Goal: Task Accomplishment & Management: Complete application form

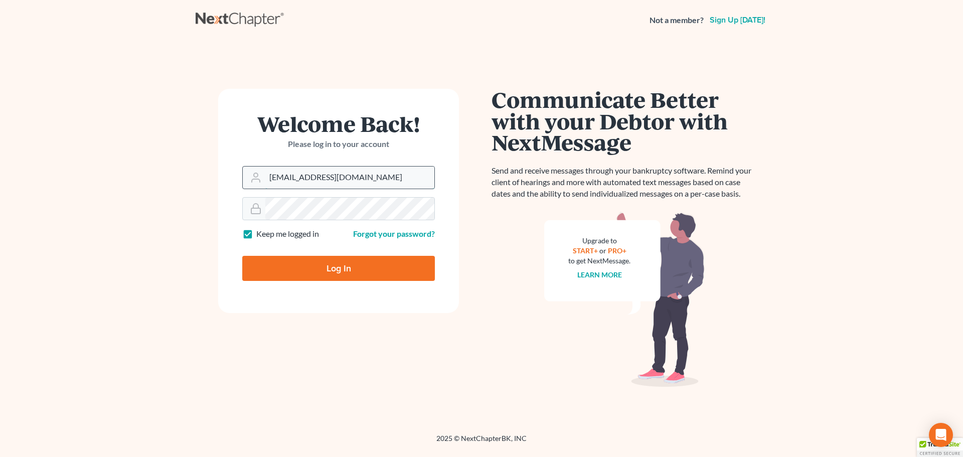
click at [361, 178] on input "[EMAIL_ADDRESS][DOMAIN_NAME]" at bounding box center [349, 177] width 169 height 22
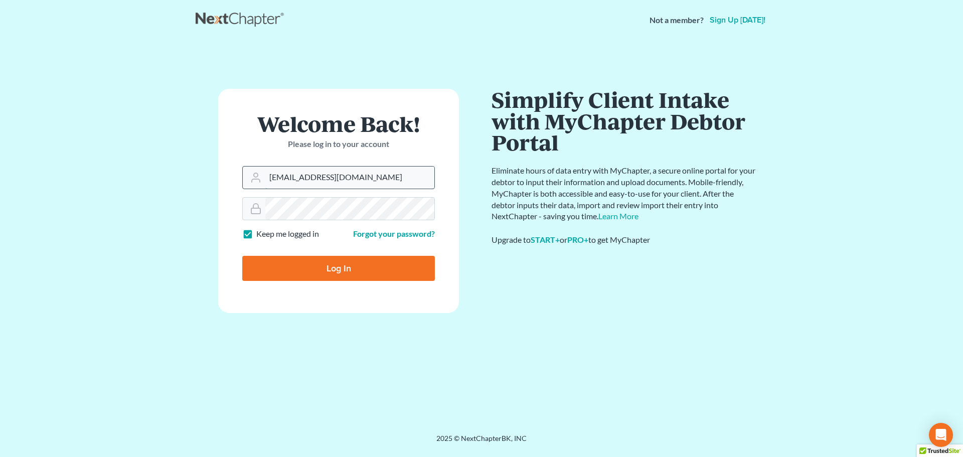
type input "[EMAIL_ADDRESS][DOMAIN_NAME]"
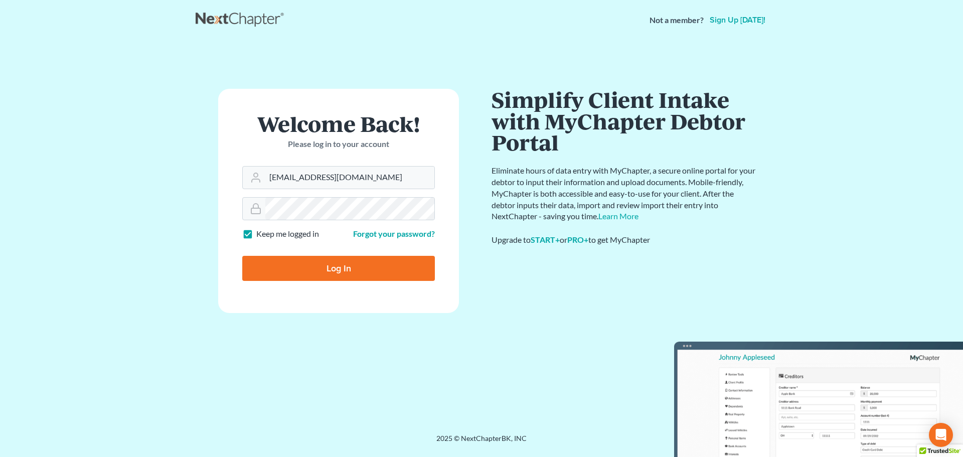
click at [334, 269] on input "Log In" at bounding box center [338, 268] width 193 height 25
type input "Thinking..."
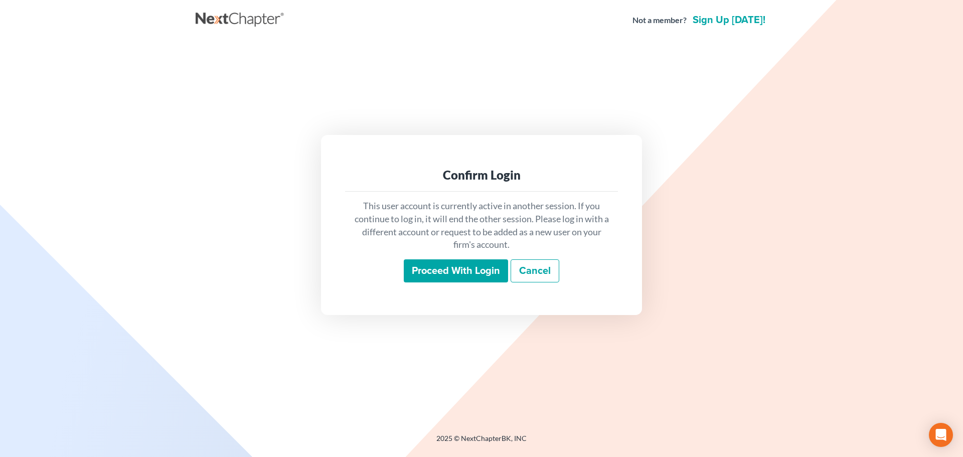
click at [453, 275] on input "Proceed with login" at bounding box center [456, 270] width 104 height 23
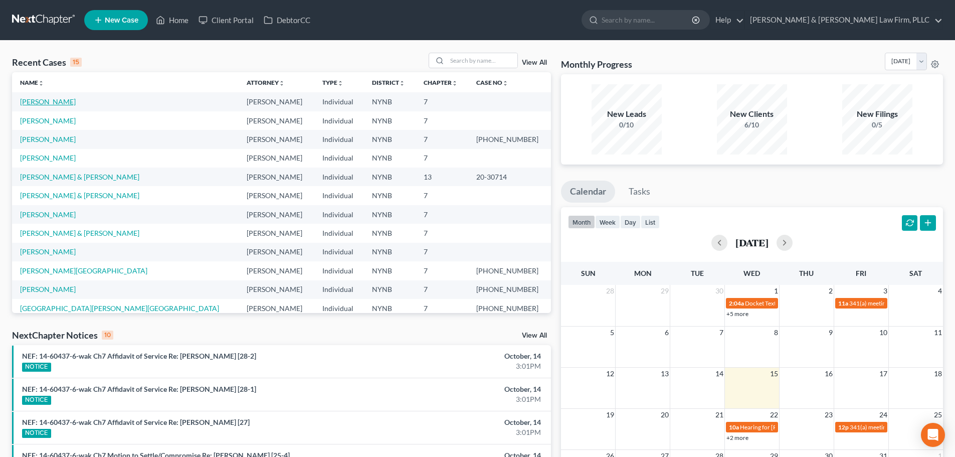
click at [55, 103] on link "LaMarre, Philip" at bounding box center [48, 101] width 56 height 9
select select "4"
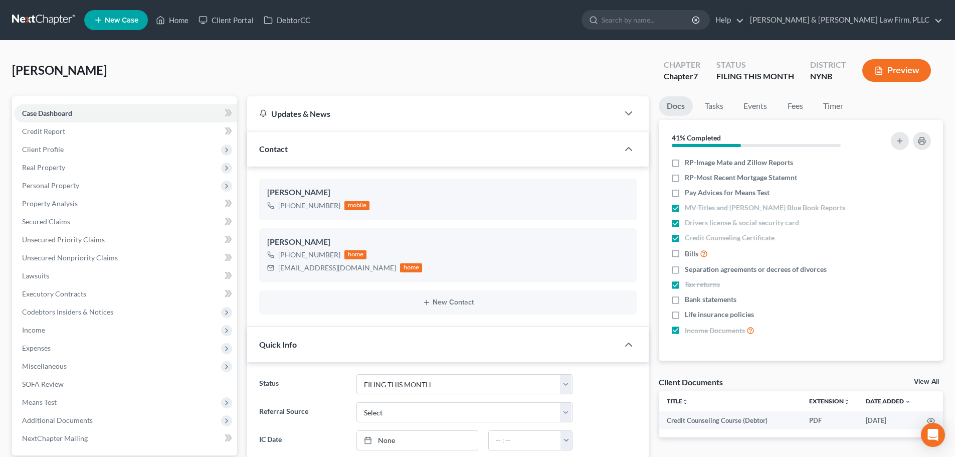
scroll to position [80, 0]
click at [70, 202] on span "Property Analysis" at bounding box center [50, 203] width 56 height 9
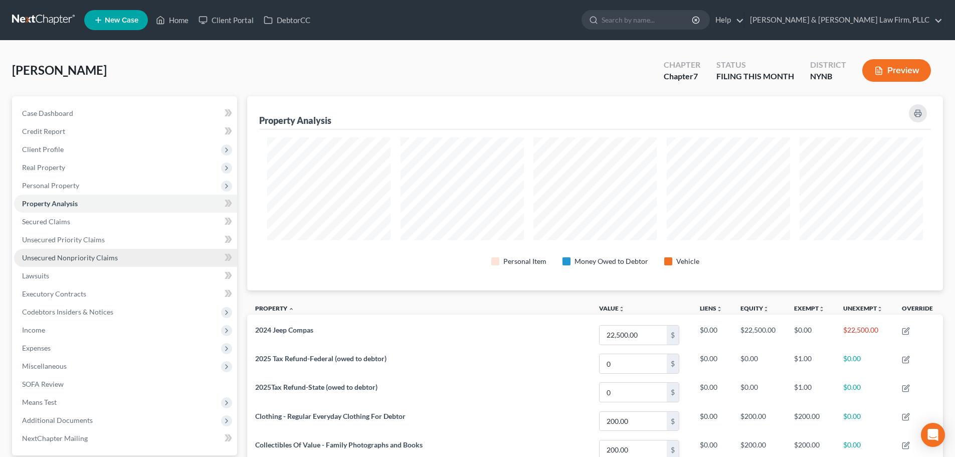
click at [73, 258] on span "Unsecured Nonpriority Claims" at bounding box center [70, 257] width 96 height 9
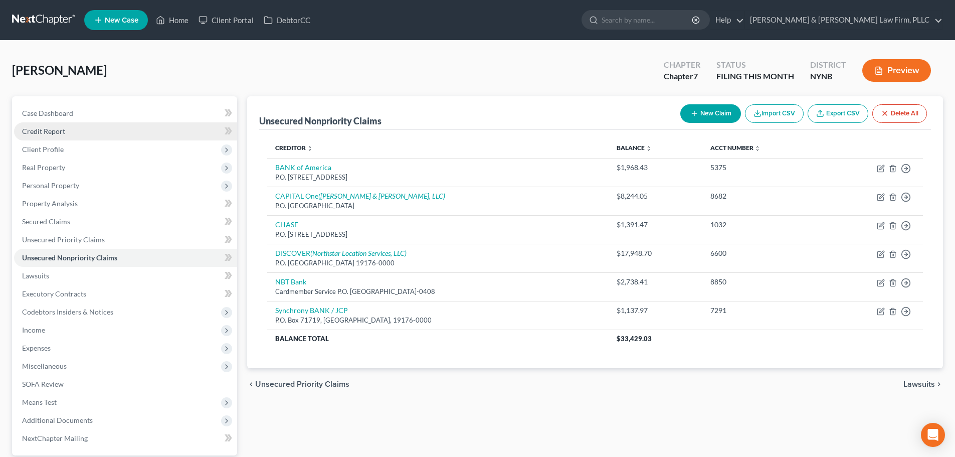
click at [55, 133] on span "Credit Report" at bounding box center [43, 131] width 43 height 9
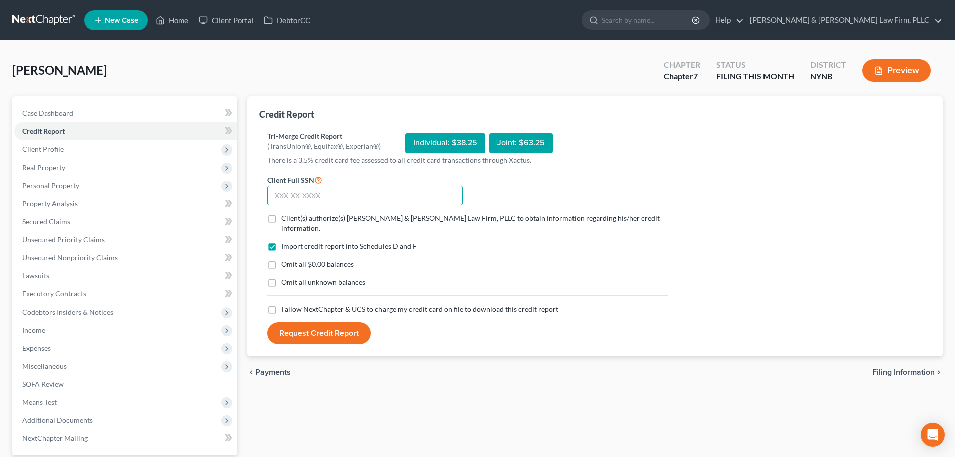
click at [358, 196] on input "text" at bounding box center [365, 196] width 196 height 20
type input "090-56-4746"
click at [281, 218] on label "Client(s) authorize(s) Cardinale & DelVecchio Law Firm, PLLC to obtain informat…" at bounding box center [474, 223] width 387 height 20
click at [285, 218] on input "Client(s) authorize(s) Cardinale & DelVecchio Law Firm, PLLC to obtain informat…" at bounding box center [288, 216] width 7 height 7
checkbox input "true"
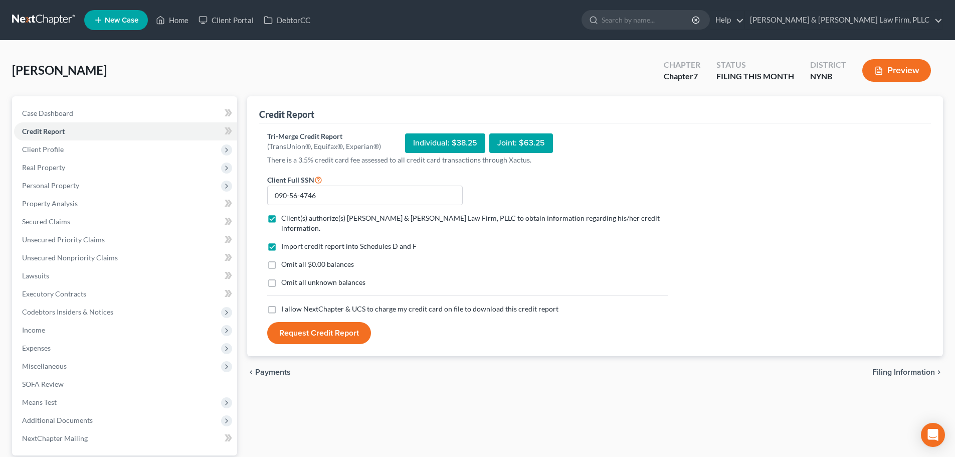
click at [281, 304] on label "I allow NextChapter & UCS to charge my credit card on file to download this cre…" at bounding box center [419, 309] width 277 height 10
click at [285, 304] on input "I allow NextChapter & UCS to charge my credit card on file to download this cre…" at bounding box center [288, 307] width 7 height 7
checkbox input "true"
click at [314, 323] on button "Request Credit Report" at bounding box center [319, 333] width 104 height 22
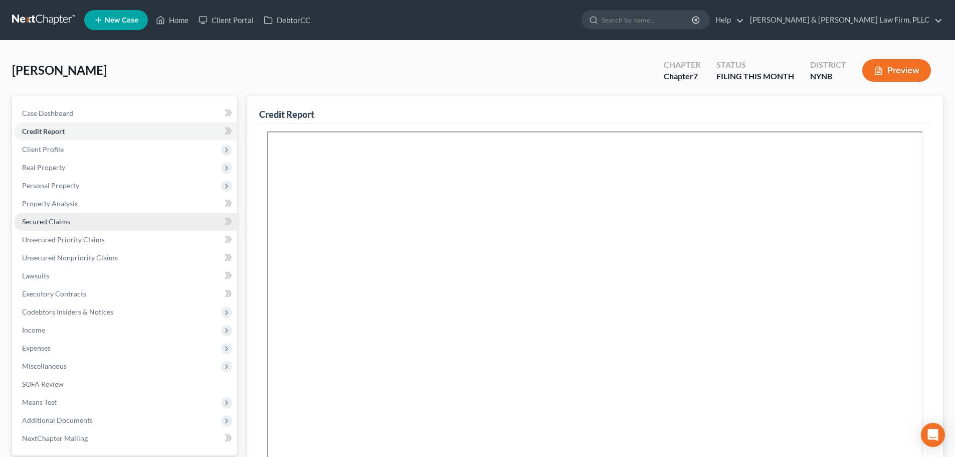
click at [76, 219] on link "Secured Claims" at bounding box center [125, 222] width 223 height 18
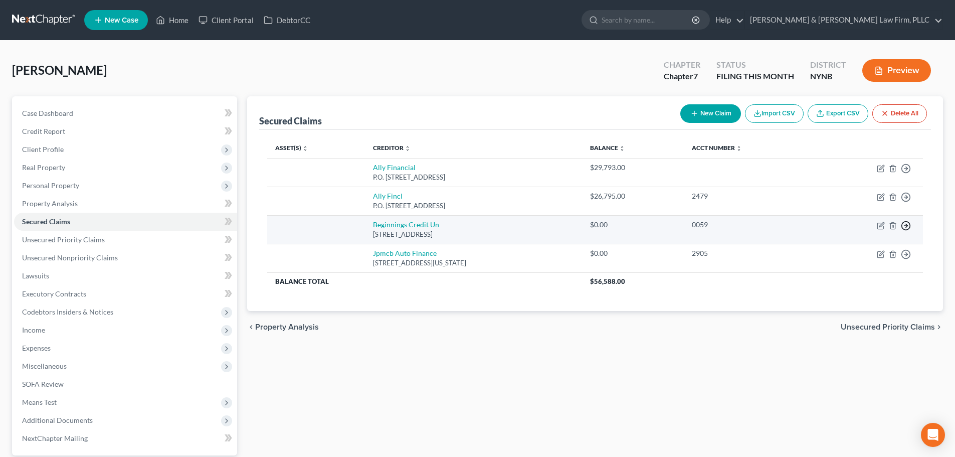
click at [906, 224] on polyline "button" at bounding box center [907, 226] width 2 height 4
click at [842, 248] on link "Move to F" at bounding box center [860, 249] width 84 height 17
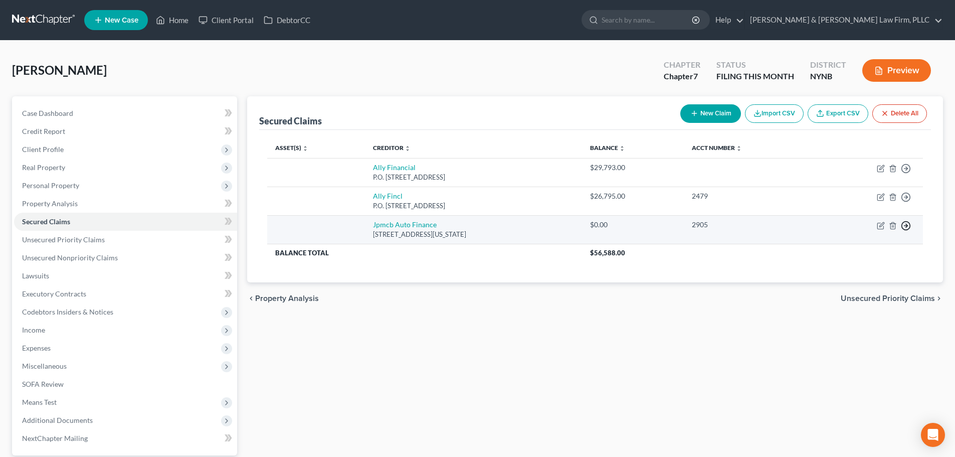
click at [907, 227] on polyline "button" at bounding box center [907, 226] width 2 height 4
click at [850, 252] on link "Move to F" at bounding box center [860, 249] width 84 height 17
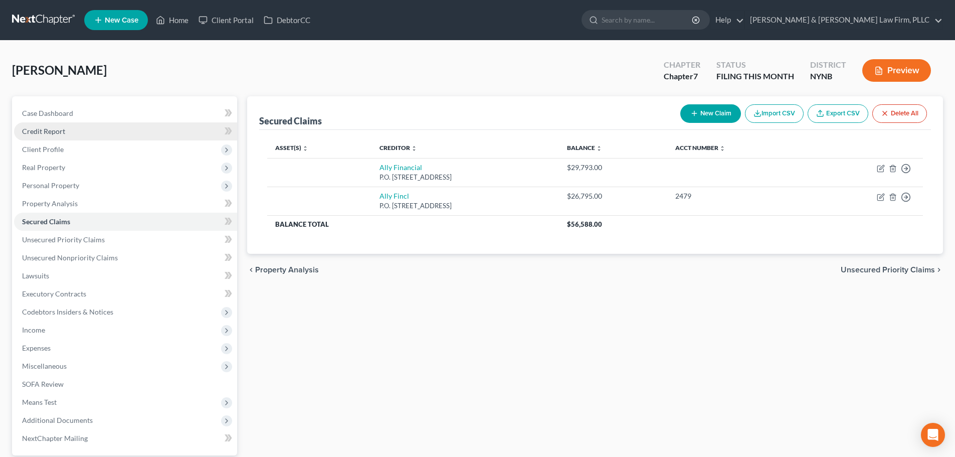
click at [81, 133] on link "Credit Report" at bounding box center [125, 131] width 223 height 18
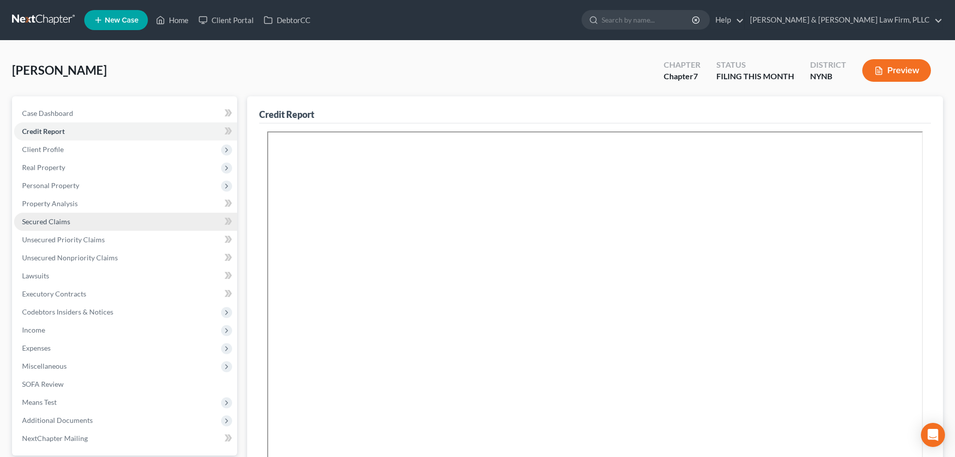
click at [51, 220] on span "Secured Claims" at bounding box center [46, 221] width 48 height 9
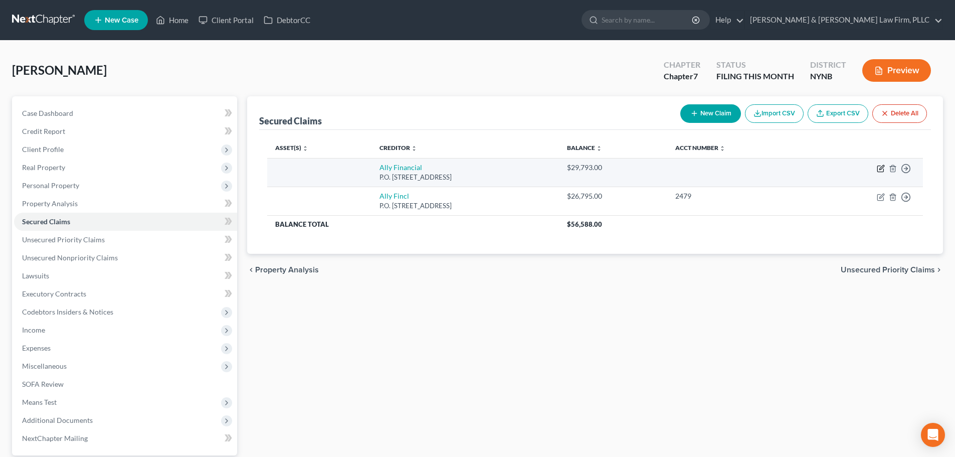
click at [882, 169] on icon "button" at bounding box center [881, 167] width 5 height 5
select select "21"
select select "0"
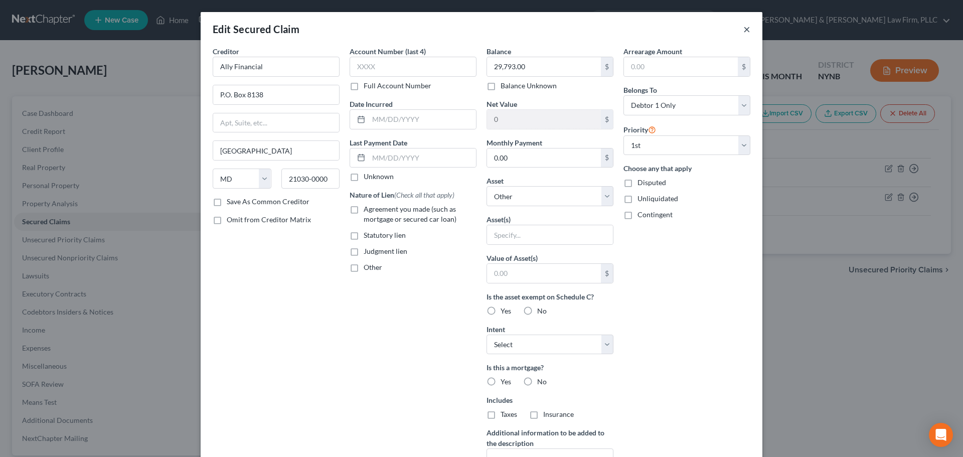
click at [743, 30] on button "×" at bounding box center [746, 29] width 7 height 12
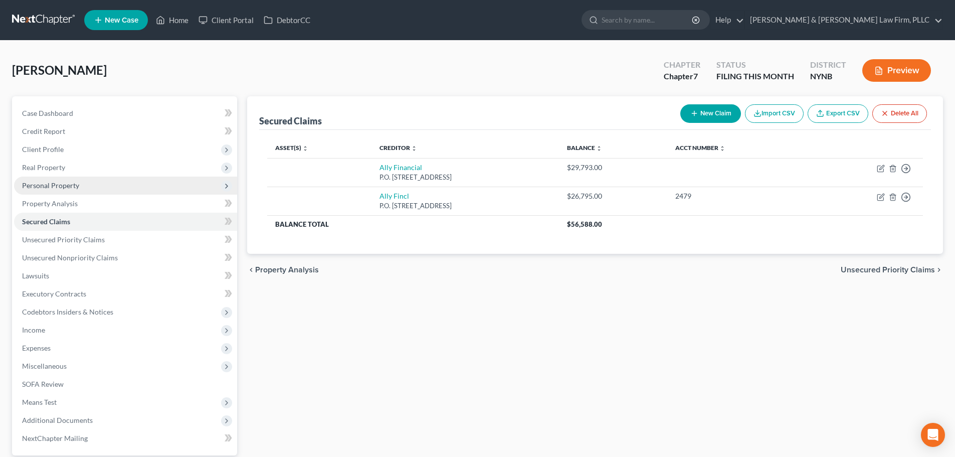
click at [59, 184] on span "Personal Property" at bounding box center [50, 185] width 57 height 9
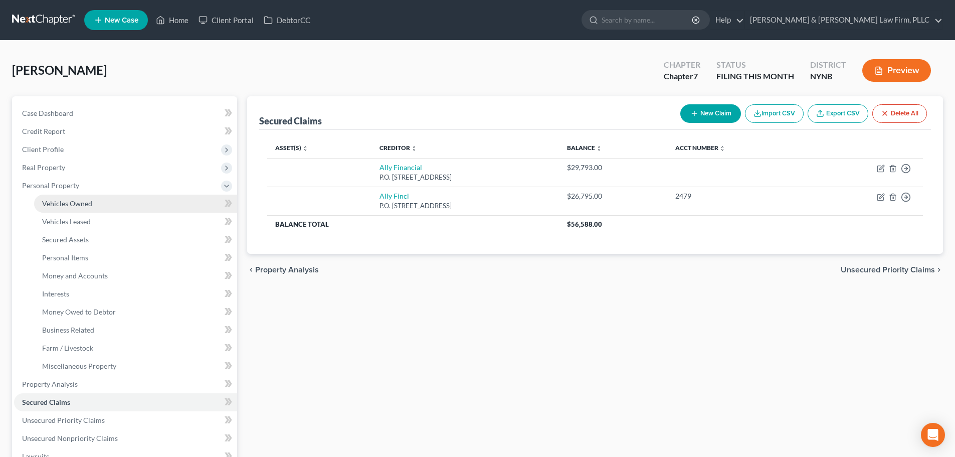
click at [67, 202] on span "Vehicles Owned" at bounding box center [67, 203] width 50 height 9
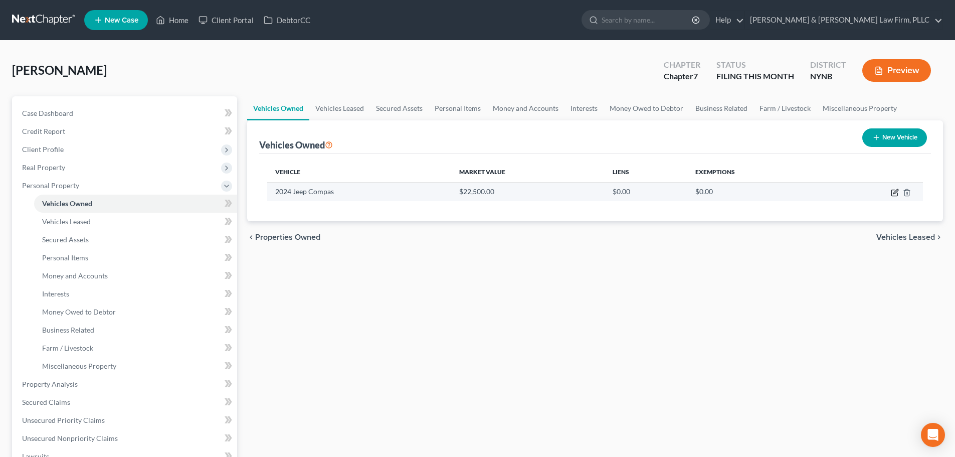
click at [896, 195] on icon "button" at bounding box center [895, 193] width 8 height 8
select select "0"
select select "2"
select select "0"
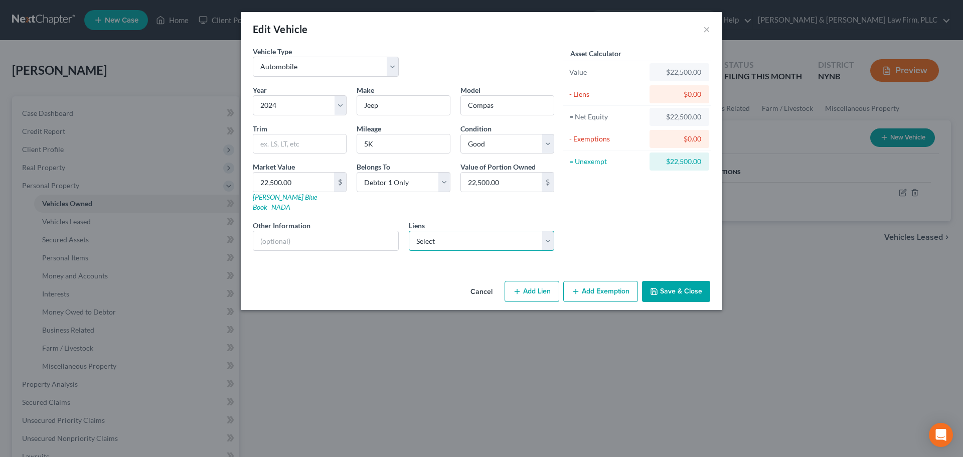
click at [545, 232] on select "Select Ally Financial - $29,793.00 Ally Fincl - $26,795.00" at bounding box center [482, 241] width 146 height 20
select select "1"
click at [409, 231] on select "Select Ally Financial - $29,793.00 Ally Fincl - $26,795.00" at bounding box center [482, 241] width 146 height 20
select select
select select "24"
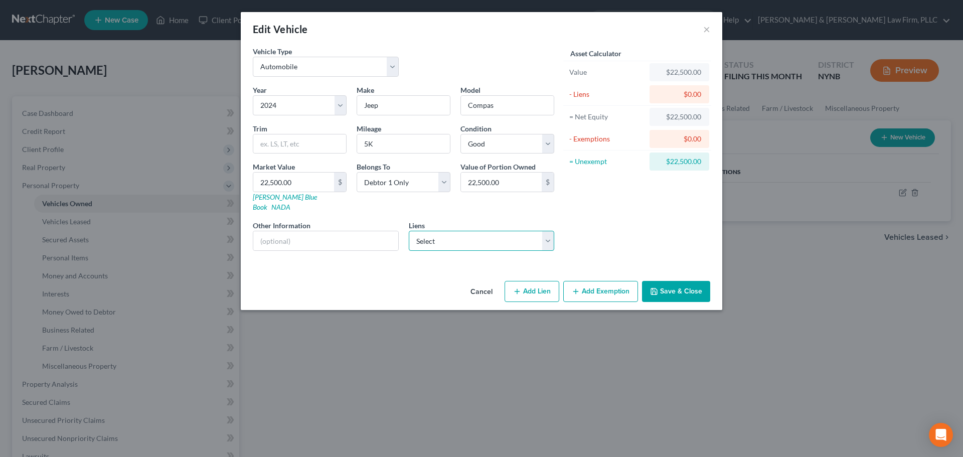
select select "0"
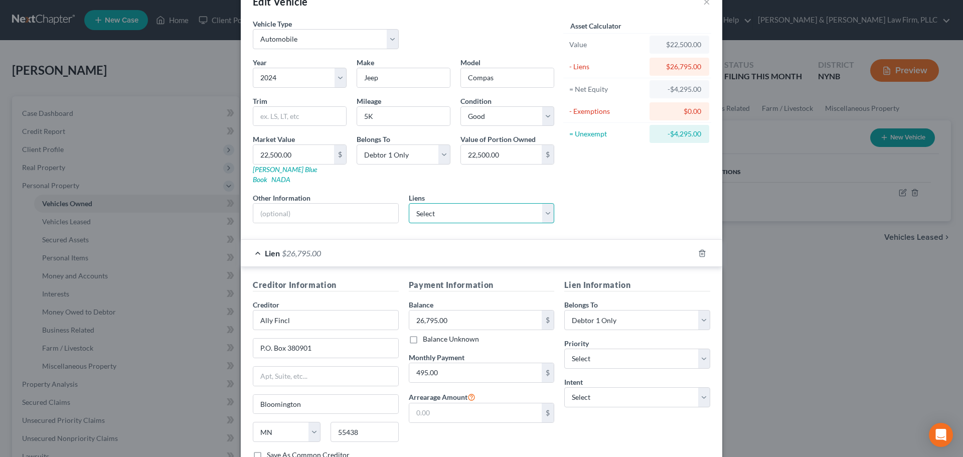
scroll to position [50, 0]
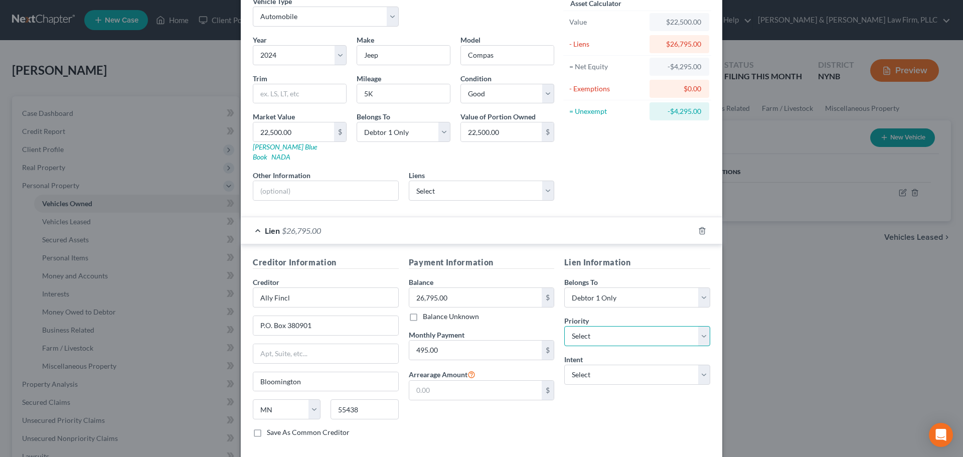
click at [621, 327] on select "Select 1st 2nd 3rd 4th 5th 6th 7th 8th 9th 10th 11th 12th 13th 14th 15th 16th 1…" at bounding box center [637, 336] width 146 height 20
click at [608, 370] on select "Select Surrender Redeem Reaffirm Avoid Other" at bounding box center [637, 375] width 146 height 20
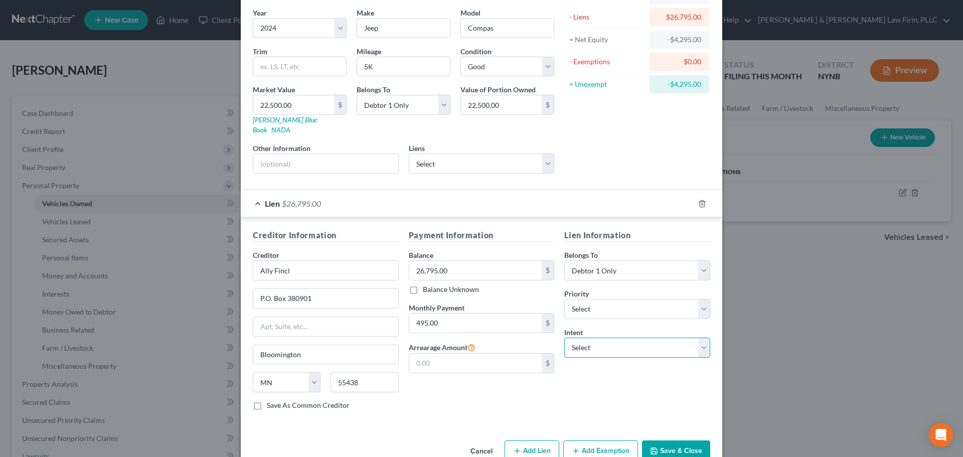
scroll to position [92, 0]
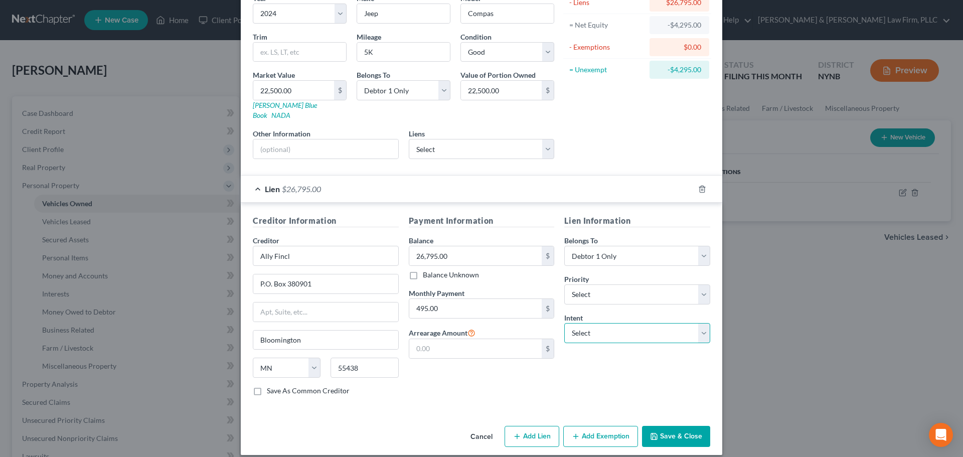
click at [595, 325] on select "Select Surrender Redeem Reaffirm Avoid Other" at bounding box center [637, 333] width 146 height 20
select select "4"
click at [564, 323] on select "Select Surrender Redeem Reaffirm Avoid Other" at bounding box center [637, 333] width 146 height 20
click at [594, 366] on input "text" at bounding box center [637, 372] width 146 height 20
type input "Reaffirm or Voluntary Pay"
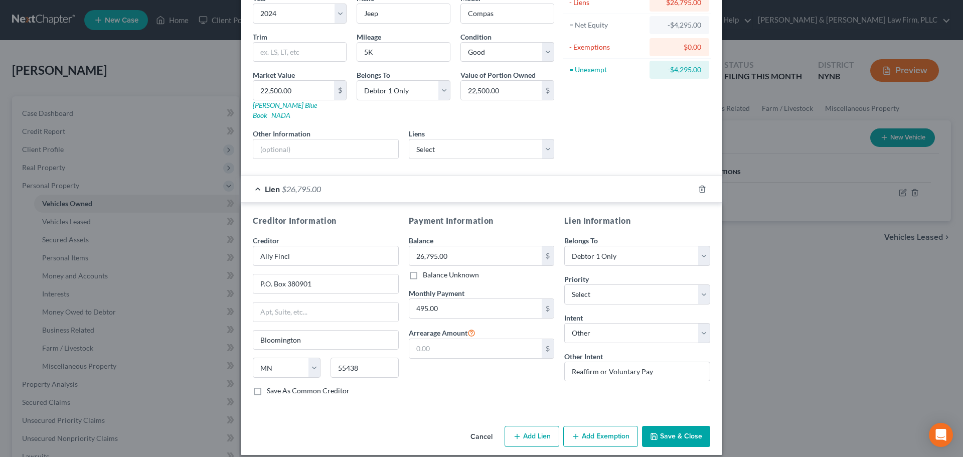
click at [673, 427] on button "Save & Close" at bounding box center [676, 436] width 68 height 21
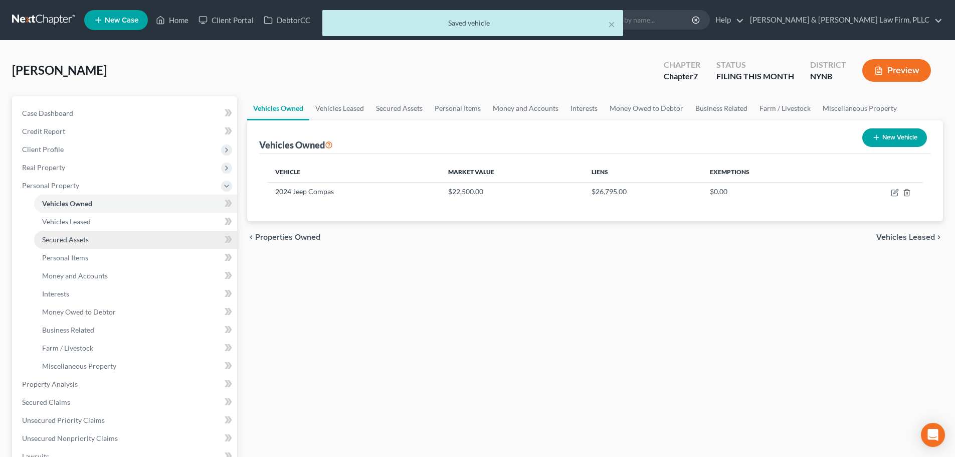
click at [83, 244] on link "Secured Assets" at bounding box center [135, 240] width 203 height 18
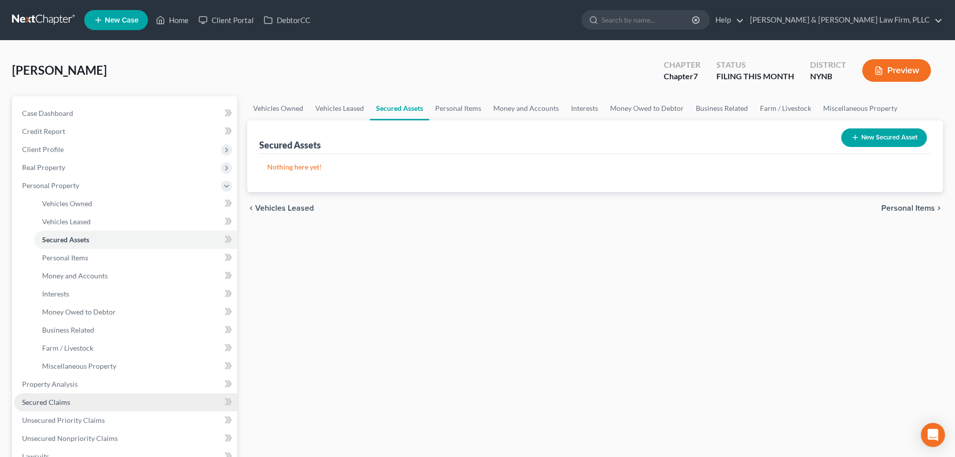
click at [63, 398] on span "Secured Claims" at bounding box center [46, 402] width 48 height 9
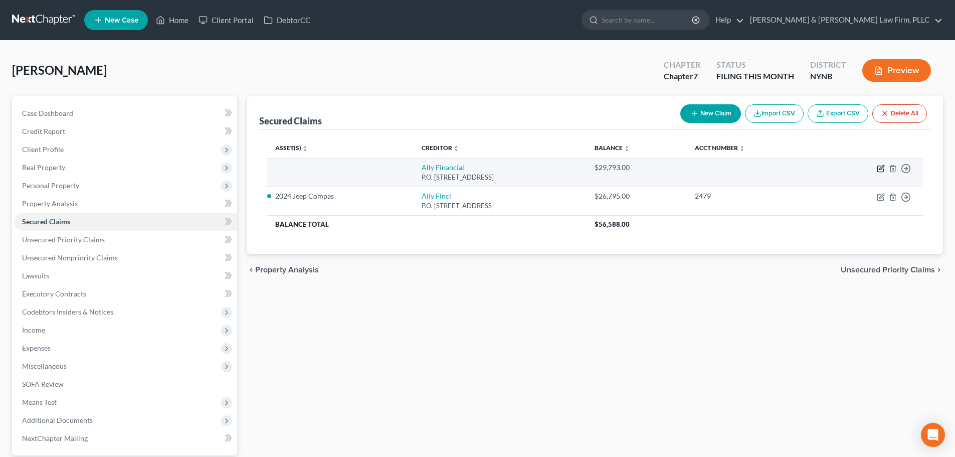
click at [880, 169] on icon "button" at bounding box center [881, 167] width 5 height 5
select select "21"
select select "0"
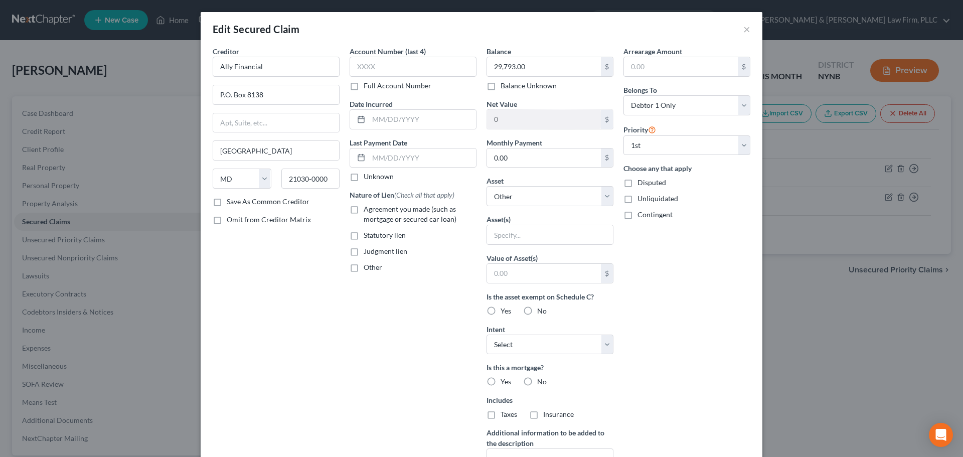
click at [500, 88] on label "Balance Unknown" at bounding box center [528, 86] width 56 height 10
click at [504, 87] on input "Balance Unknown" at bounding box center [507, 84] width 7 height 7
checkbox input "true"
type input "0.00"
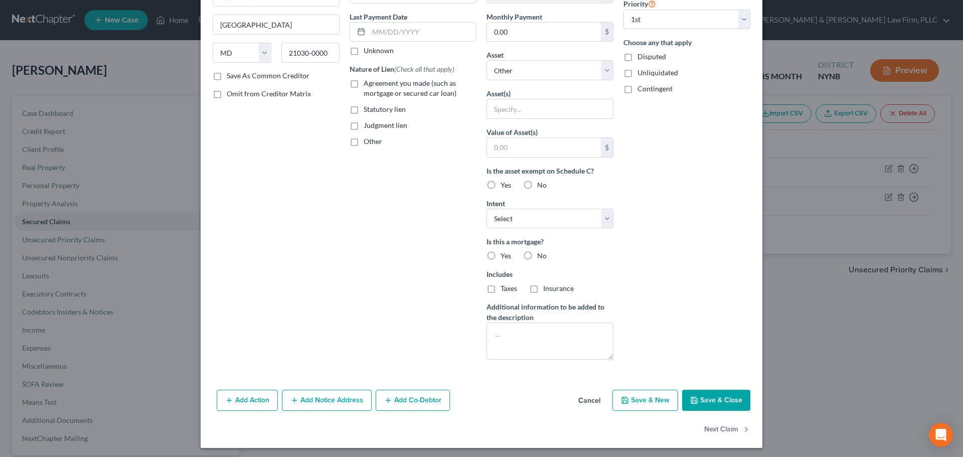
scroll to position [129, 0]
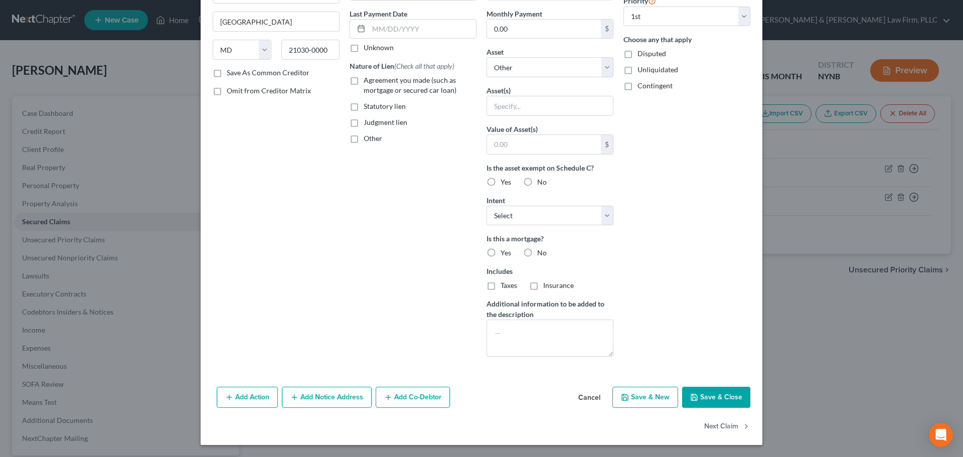
click at [716, 397] on button "Save & Close" at bounding box center [716, 397] width 68 height 21
select select
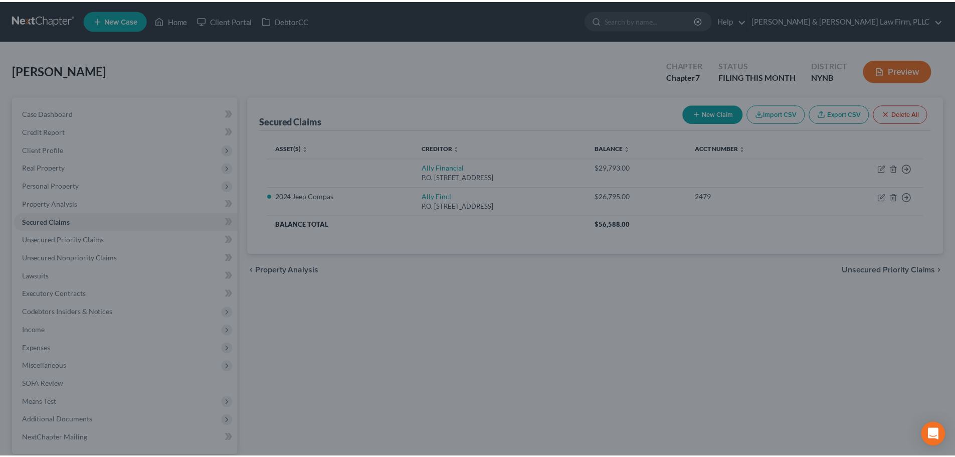
scroll to position [19, 0]
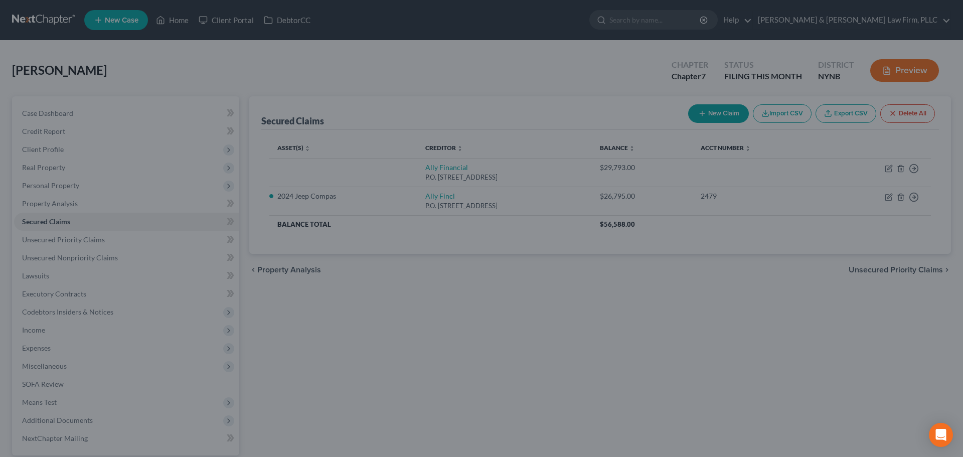
type input "0"
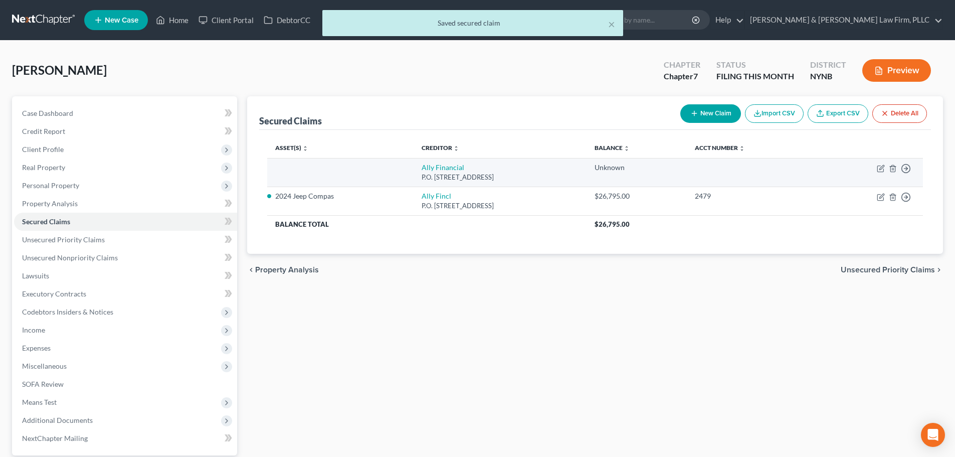
click at [914, 167] on td "Move to E Move to F Move to G Move to Notice Only" at bounding box center [870, 172] width 106 height 29
click at [908, 167] on icon "button" at bounding box center [906, 168] width 10 height 10
click at [837, 192] on link "Move to F" at bounding box center [860, 192] width 84 height 17
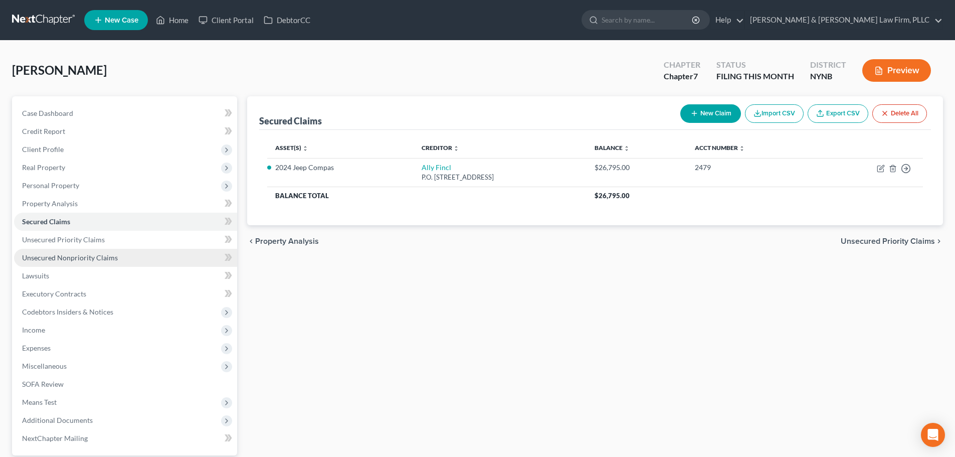
click at [74, 259] on span "Unsecured Nonpriority Claims" at bounding box center [70, 257] width 96 height 9
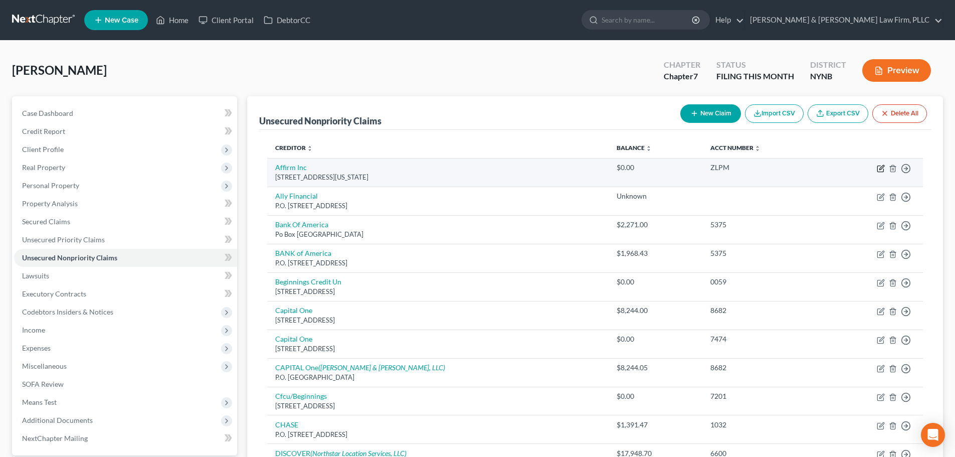
click at [882, 168] on icon "button" at bounding box center [881, 168] width 8 height 8
select select "4"
select select "0"
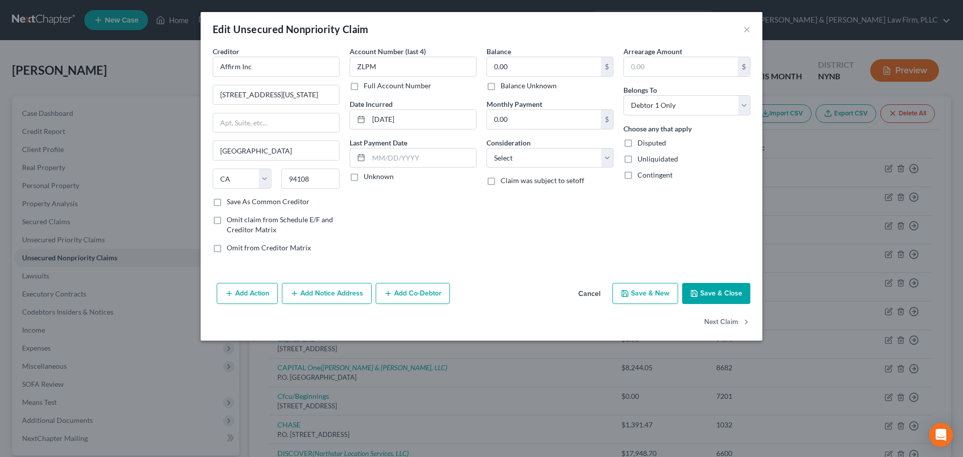
click at [500, 86] on label "Balance Unknown" at bounding box center [528, 86] width 56 height 10
click at [504, 86] on input "Balance Unknown" at bounding box center [507, 84] width 7 height 7
checkbox input "true"
click at [719, 294] on button "Save & Close" at bounding box center [716, 293] width 68 height 21
type input "0"
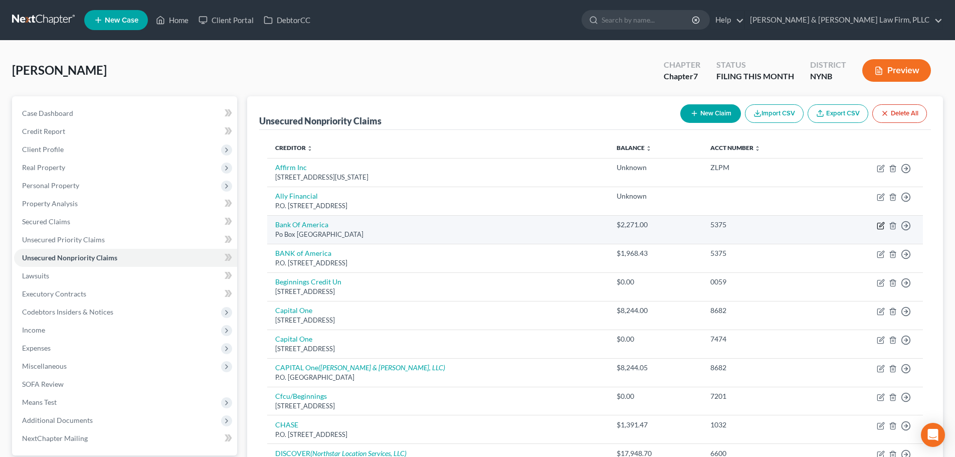
click at [880, 226] on icon "button" at bounding box center [881, 224] width 5 height 5
select select "45"
select select "2"
select select "0"
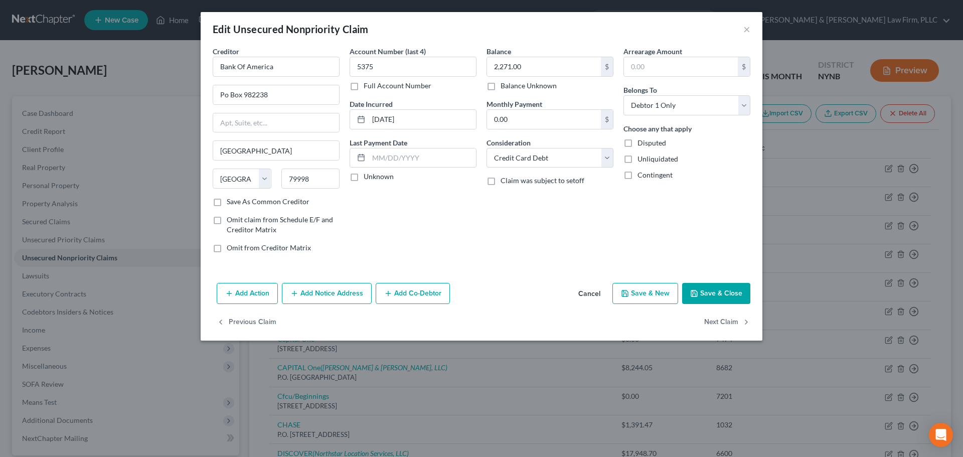
click at [500, 87] on label "Balance Unknown" at bounding box center [528, 86] width 56 height 10
click at [504, 87] on input "Balance Unknown" at bounding box center [507, 84] width 7 height 7
checkbox input "true"
type input "0.00"
drag, startPoint x: 228, startPoint y: 93, endPoint x: 208, endPoint y: 96, distance: 20.7
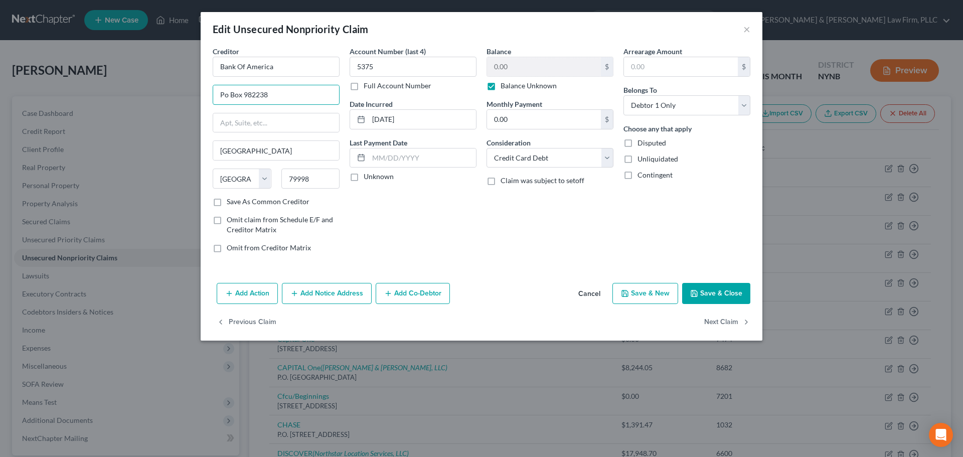
click at [208, 96] on div "Creditor * Bank Of America Po Box 982238 El Paso State AL AK AR AZ CA CO CT DE …" at bounding box center [276, 153] width 137 height 215
drag, startPoint x: 220, startPoint y: 95, endPoint x: 246, endPoint y: 94, distance: 25.6
click at [246, 94] on input "P.O. Box 982238" at bounding box center [276, 94] width 126 height 19
type input "P.O. Box 982238"
click at [714, 293] on button "Save & Close" at bounding box center [716, 293] width 68 height 21
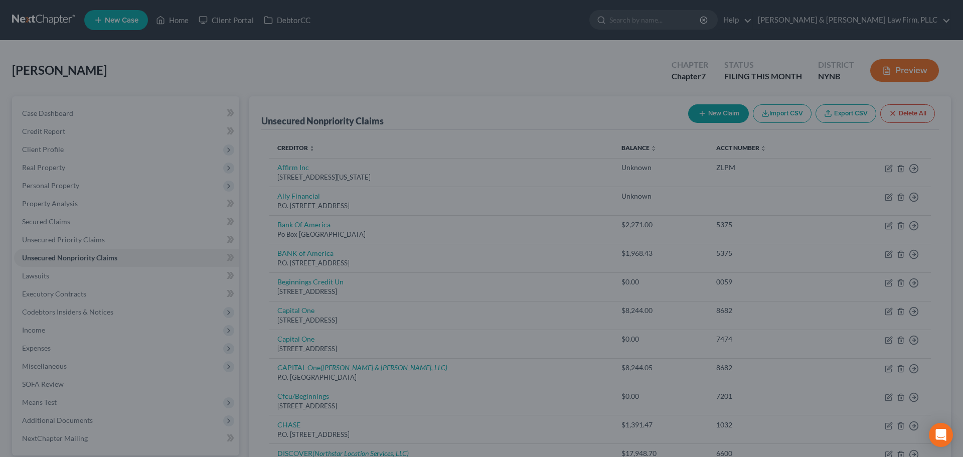
type input "0"
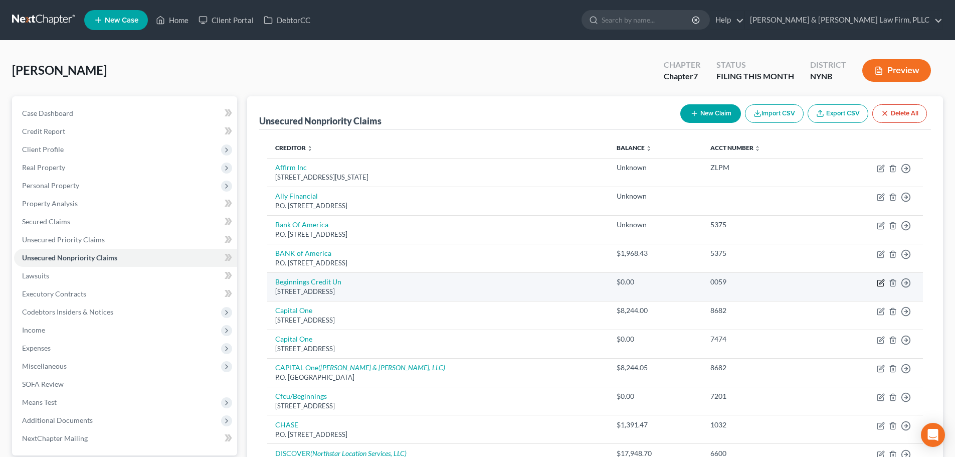
click at [882, 282] on icon "button" at bounding box center [881, 283] width 8 height 8
select select "35"
select select "0"
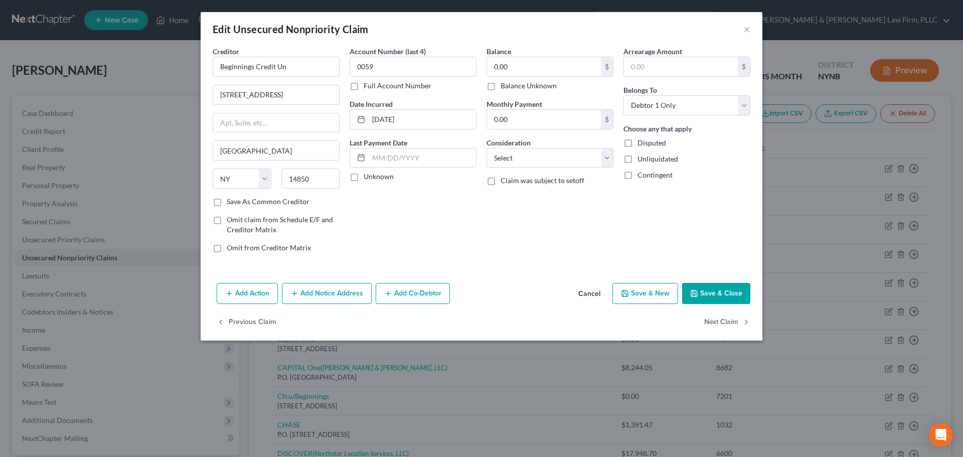
click at [500, 87] on label "Balance Unknown" at bounding box center [528, 86] width 56 height 10
click at [504, 87] on input "Balance Unknown" at bounding box center [507, 84] width 7 height 7
checkbox input "true"
click at [710, 289] on button "Save & Close" at bounding box center [716, 293] width 68 height 21
type input "0"
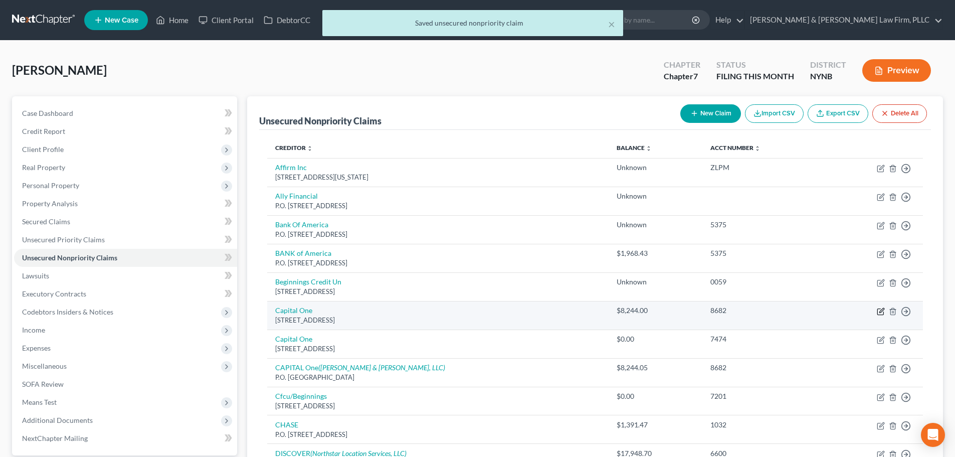
click at [881, 313] on icon "button" at bounding box center [881, 311] width 8 height 8
select select "46"
select select "0"
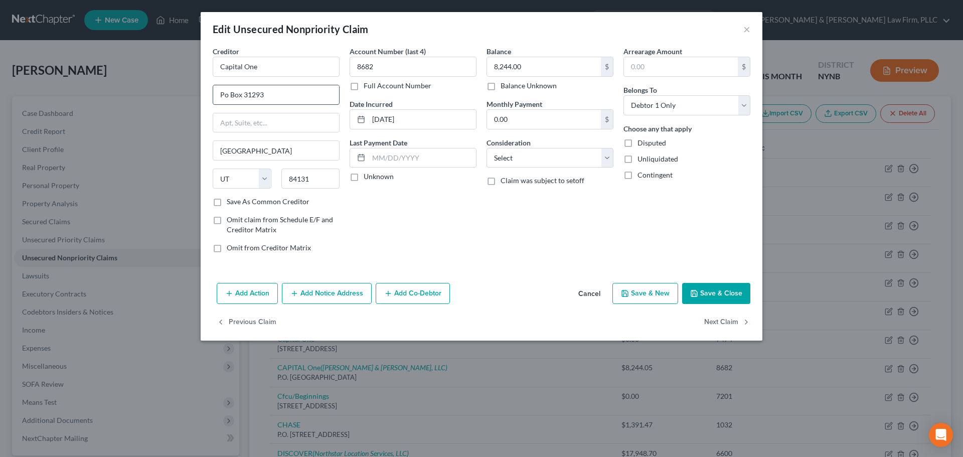
drag, startPoint x: 219, startPoint y: 96, endPoint x: 241, endPoint y: 95, distance: 22.1
click at [241, 95] on input "Po Box 31293" at bounding box center [276, 94] width 126 height 19
paste input ".O."
type input "P.O. Box 31293"
click at [717, 288] on button "Save & Close" at bounding box center [716, 293] width 68 height 21
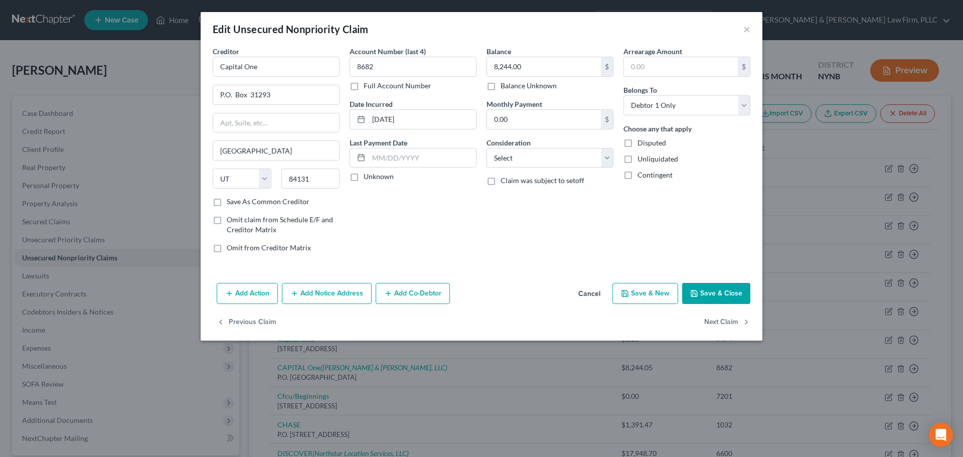
type input "0"
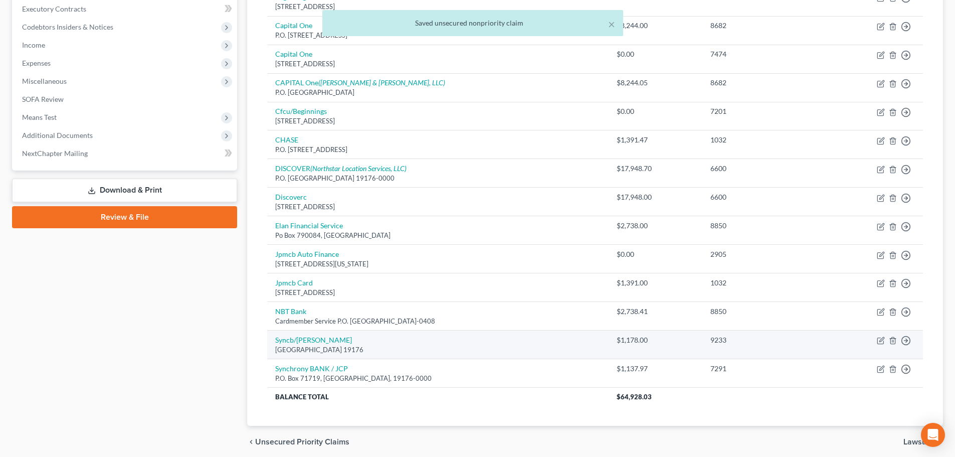
scroll to position [324, 0]
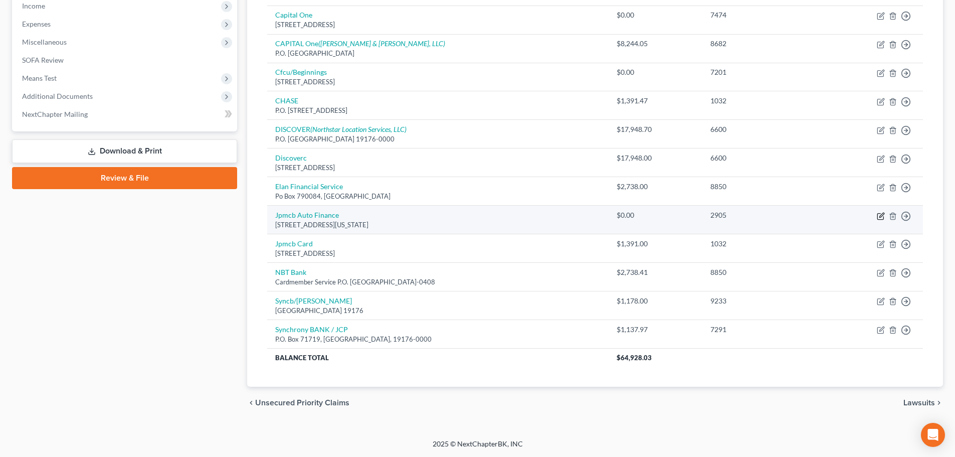
click at [882, 217] on icon "button" at bounding box center [881, 216] width 8 height 8
select select "19"
select select "0"
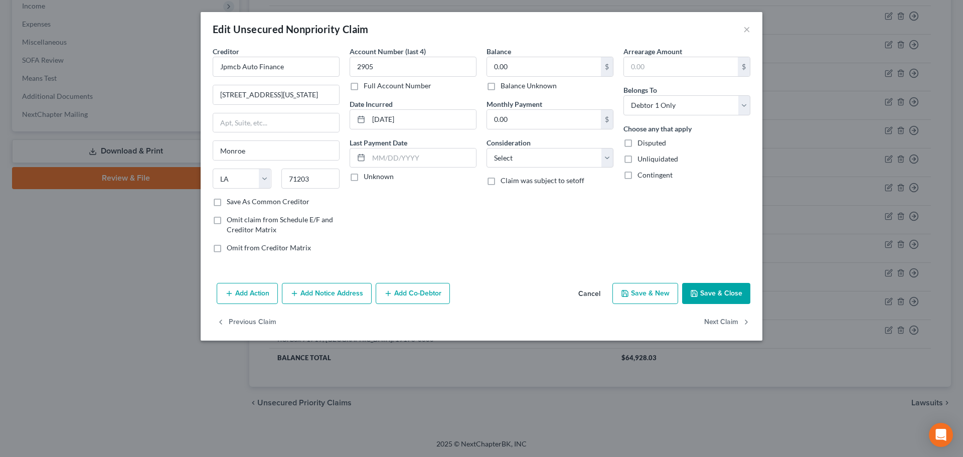
click at [500, 85] on label "Balance Unknown" at bounding box center [528, 86] width 56 height 10
click at [504, 85] on input "Balance Unknown" at bounding box center [507, 84] width 7 height 7
checkbox input "true"
click at [724, 289] on button "Save & Close" at bounding box center [716, 293] width 68 height 21
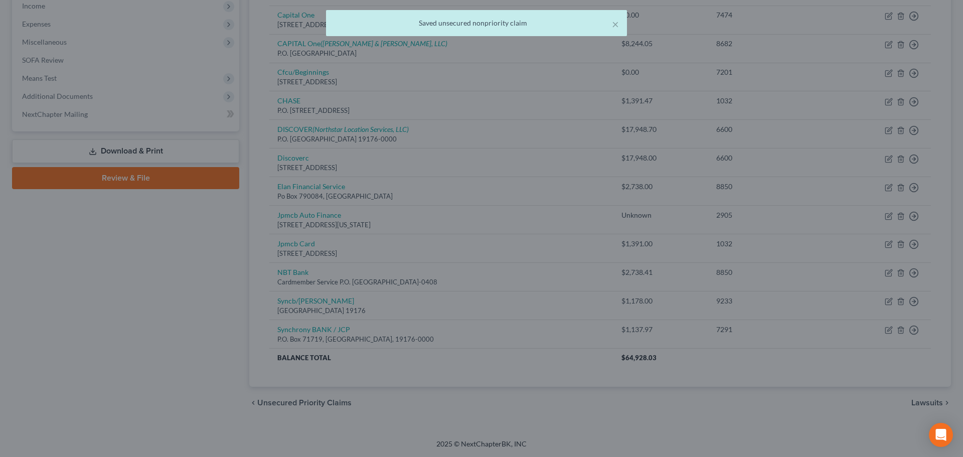
type input "0"
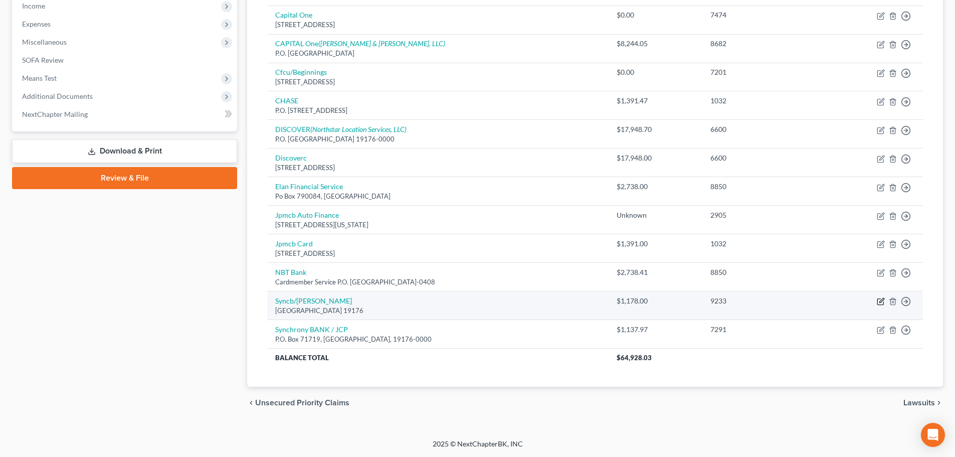
click at [882, 302] on icon "button" at bounding box center [881, 300] width 5 height 5
select select "39"
select select "1"
select select "0"
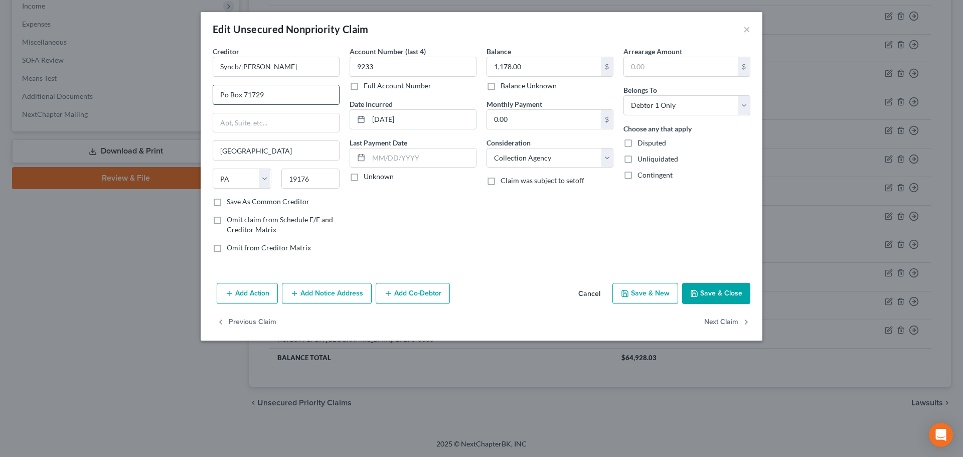
drag, startPoint x: 221, startPoint y: 94, endPoint x: 240, endPoint y: 94, distance: 18.6
click at [240, 94] on input "Po Box 71729" at bounding box center [276, 94] width 126 height 19
paste input ".O."
type input "P.O. Box 71729"
click at [699, 293] on button "Save & Close" at bounding box center [716, 293] width 68 height 21
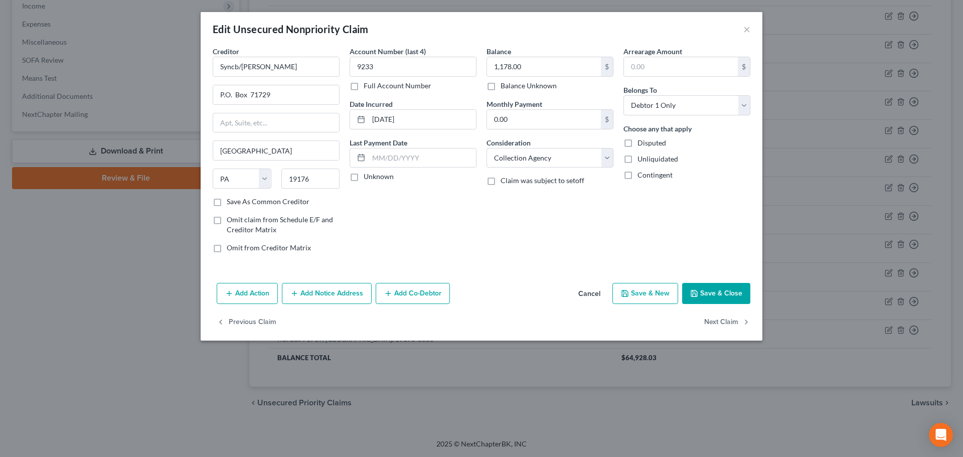
type input "0"
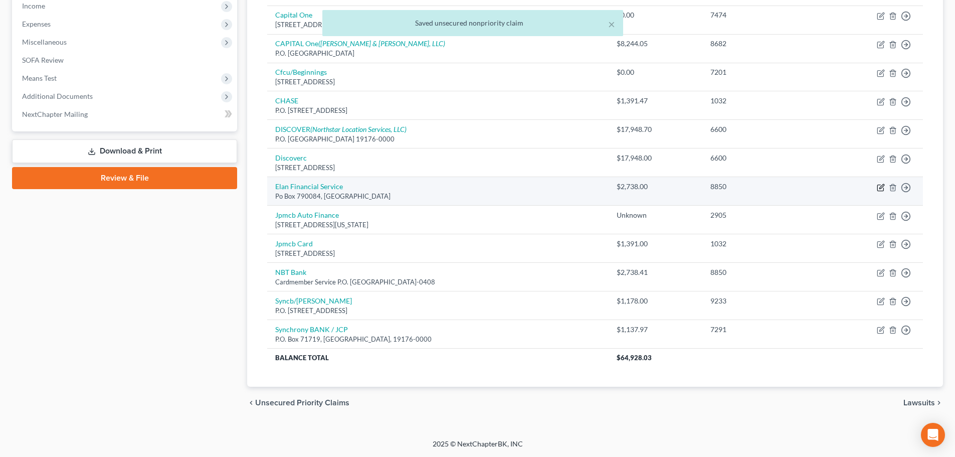
click at [879, 188] on icon "button" at bounding box center [881, 186] width 5 height 5
select select "26"
select select "2"
select select "0"
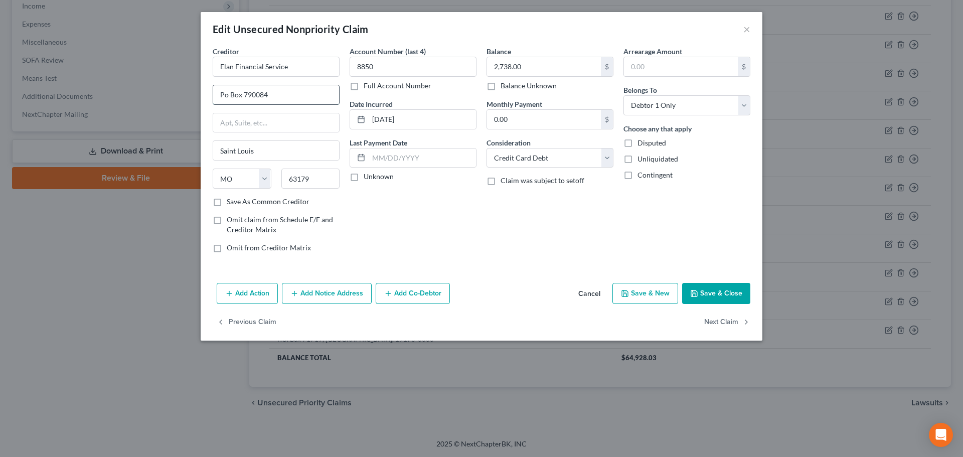
drag, startPoint x: 221, startPoint y: 97, endPoint x: 240, endPoint y: 96, distance: 19.6
click at [240, 96] on input "Po Box 790084" at bounding box center [276, 94] width 126 height 19
paste input ".O."
type input "P.O. Box 790084"
click at [709, 298] on button "Save & Close" at bounding box center [716, 293] width 68 height 21
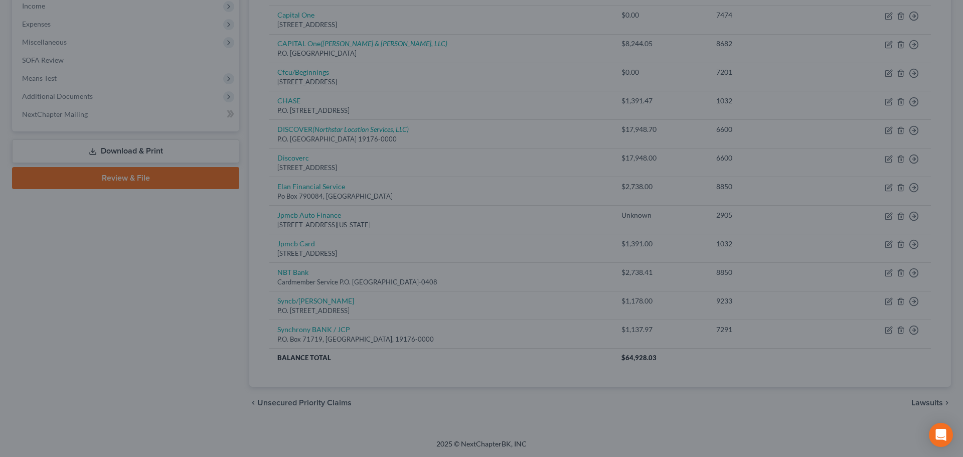
type input "0"
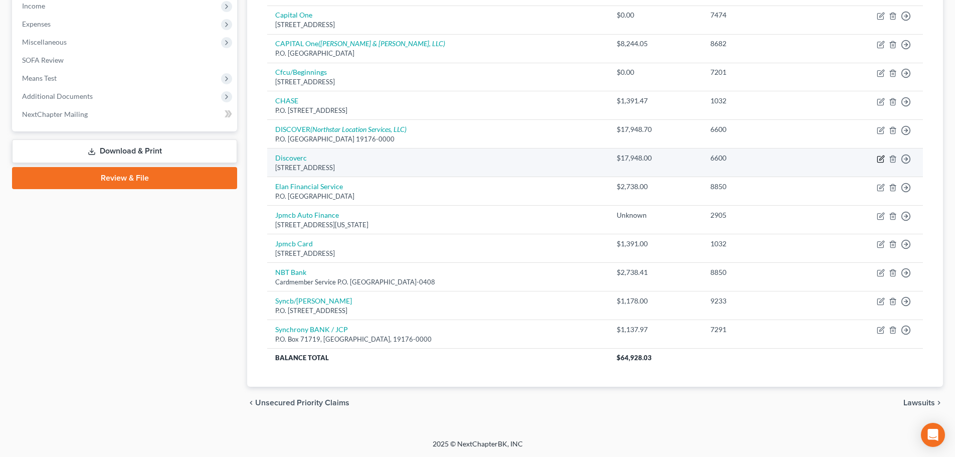
click at [880, 160] on icon "button" at bounding box center [881, 157] width 5 height 5
select select "46"
select select "2"
select select "0"
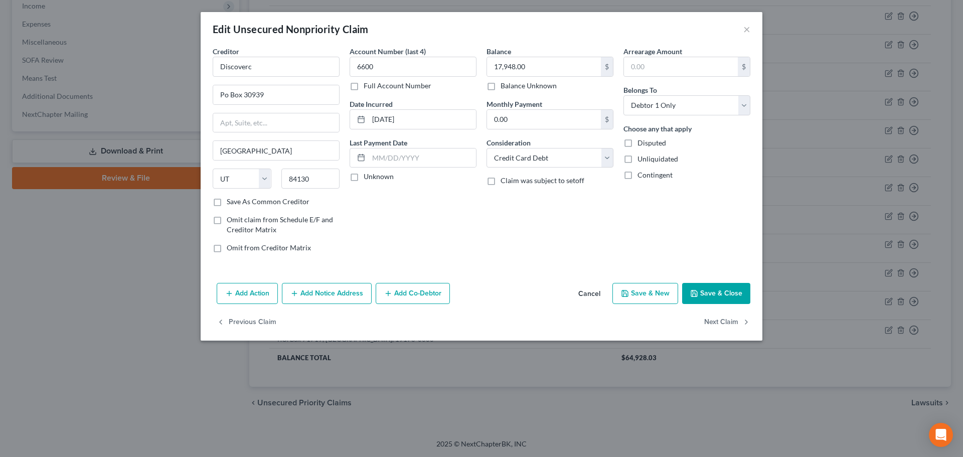
click at [500, 87] on label "Balance Unknown" at bounding box center [528, 86] width 56 height 10
click at [504, 87] on input "Balance Unknown" at bounding box center [507, 84] width 7 height 7
checkbox input "true"
type input "0.00"
drag, startPoint x: 222, startPoint y: 95, endPoint x: 241, endPoint y: 93, distance: 19.7
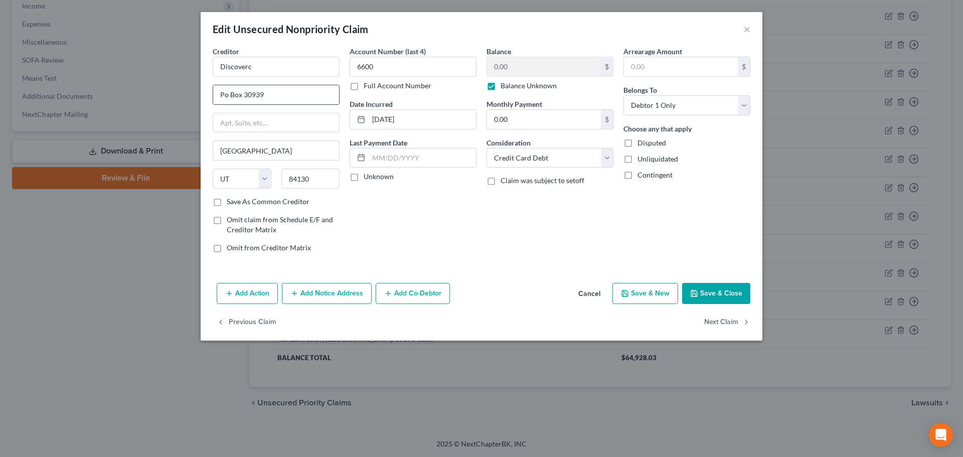
click at [241, 93] on input "Po Box 30939" at bounding box center [276, 94] width 126 height 19
paste input ".O."
type input "P.O. Box 30939"
click at [715, 294] on button "Save & Close" at bounding box center [716, 293] width 68 height 21
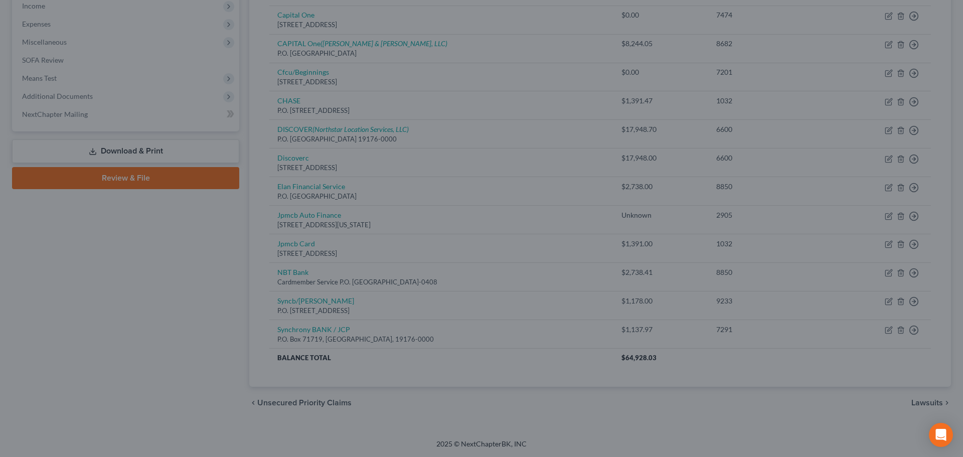
type input "0"
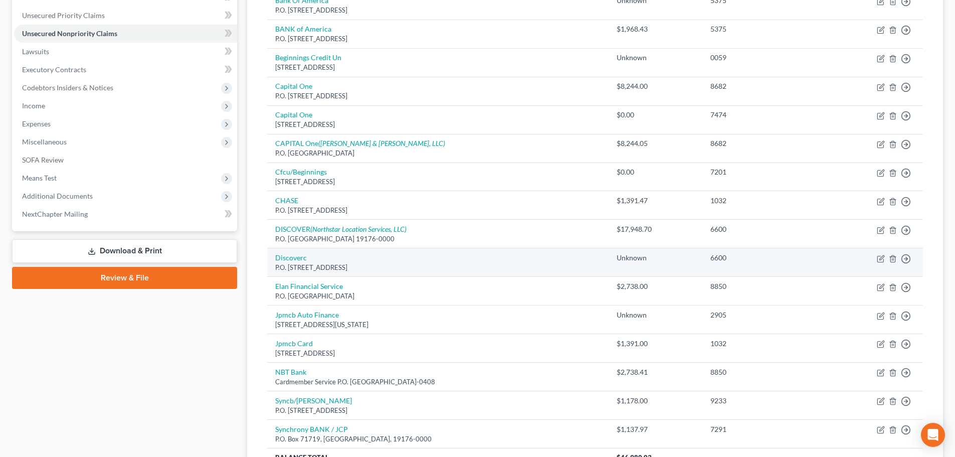
scroll to position [224, 0]
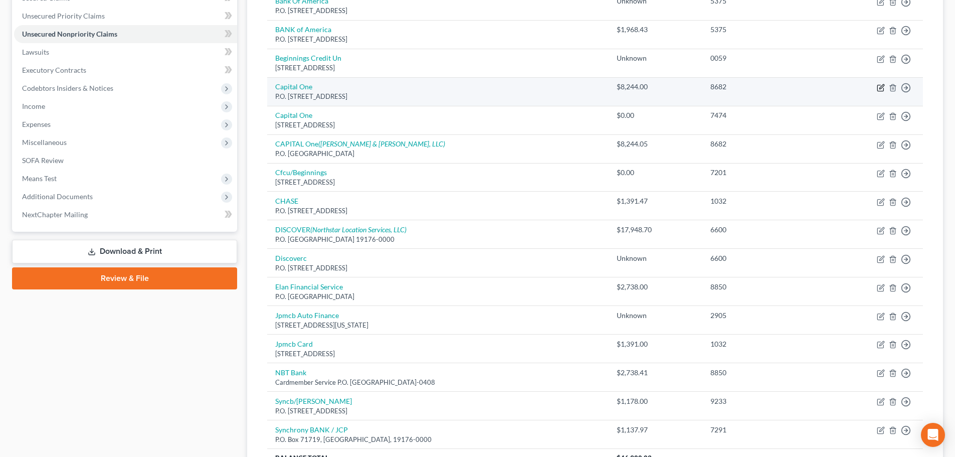
click at [883, 87] on icon "button" at bounding box center [881, 86] width 5 height 5
select select "46"
select select "0"
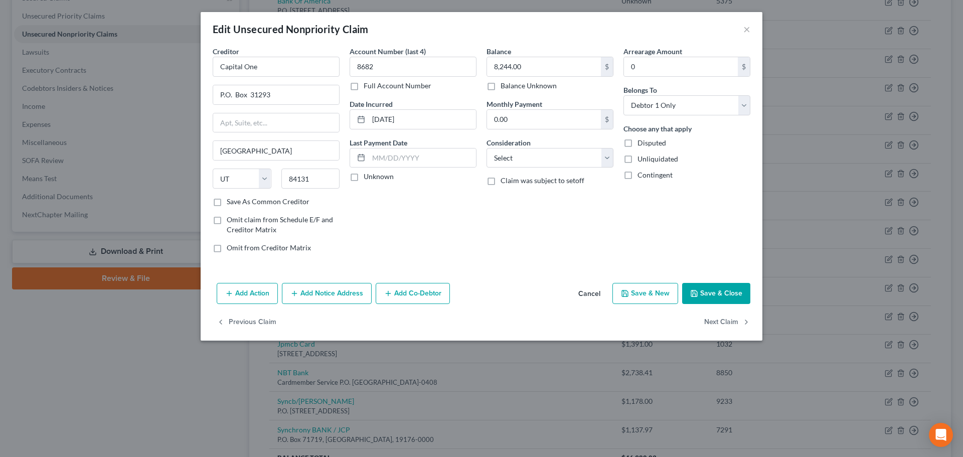
click at [500, 86] on label "Balance Unknown" at bounding box center [528, 86] width 56 height 10
click at [504, 86] on input "Balance Unknown" at bounding box center [507, 84] width 7 height 7
checkbox input "true"
type input "0.00"
click at [716, 292] on button "Save & Close" at bounding box center [716, 293] width 68 height 21
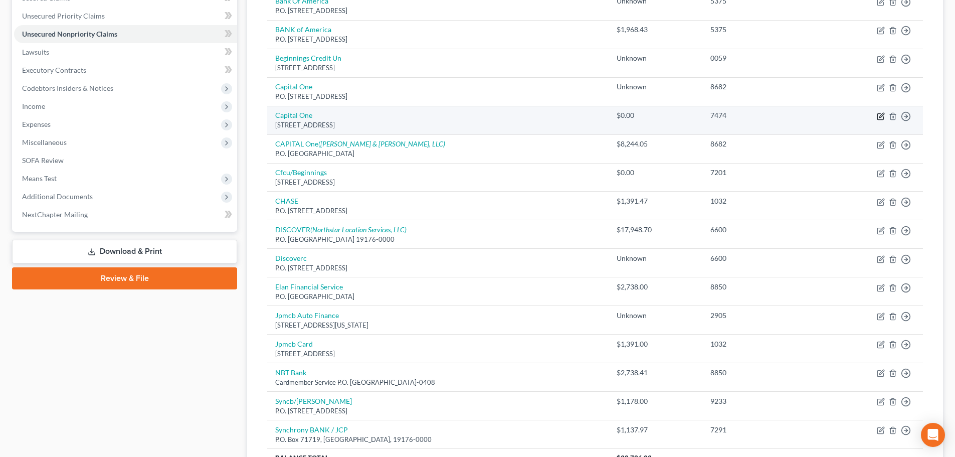
click at [880, 118] on icon "button" at bounding box center [881, 116] width 8 height 8
select select "46"
select select "2"
select select "0"
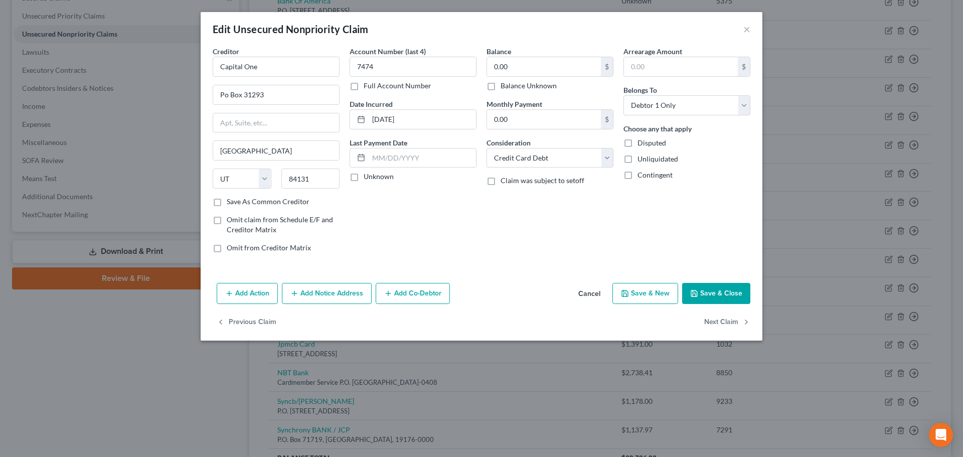
click at [500, 85] on label "Balance Unknown" at bounding box center [528, 86] width 56 height 10
click at [504, 85] on input "Balance Unknown" at bounding box center [507, 84] width 7 height 7
checkbox input "true"
drag, startPoint x: 221, startPoint y: 92, endPoint x: 241, endPoint y: 95, distance: 19.8
click at [242, 95] on input "Po Box 31293" at bounding box center [276, 94] width 126 height 19
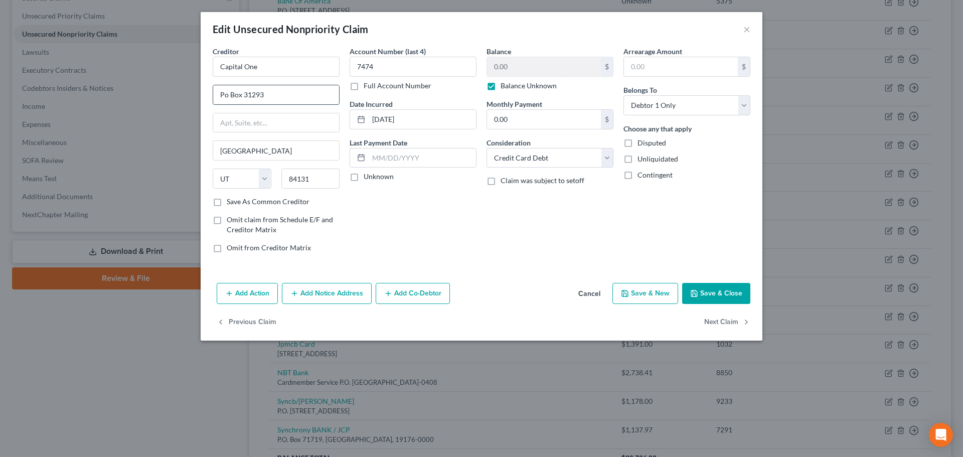
paste input ".O. Box"
type input "P.O. Box 31293"
click at [735, 291] on button "Save & Close" at bounding box center [716, 293] width 68 height 21
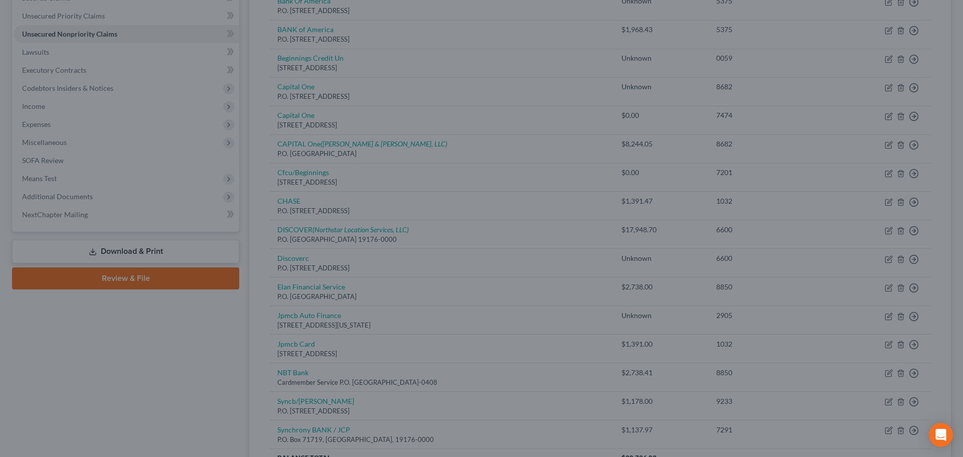
type input "0"
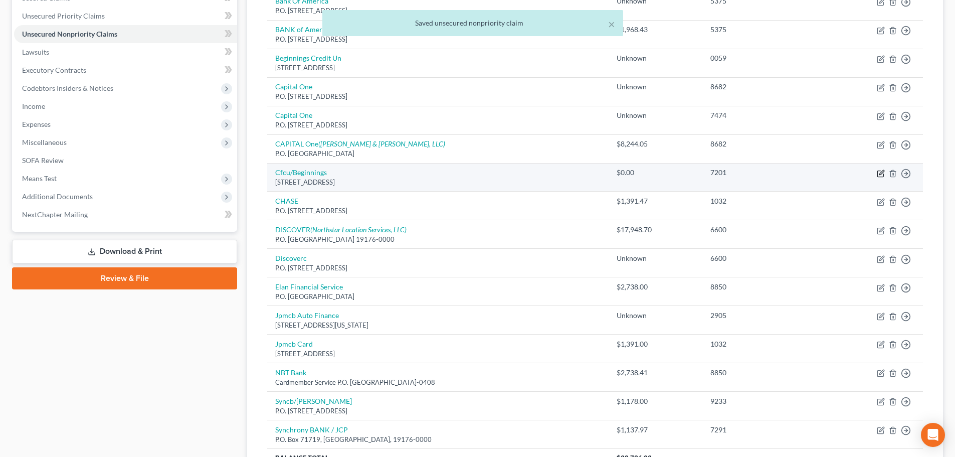
click at [882, 173] on icon "button" at bounding box center [881, 172] width 5 height 5
select select "35"
select select "0"
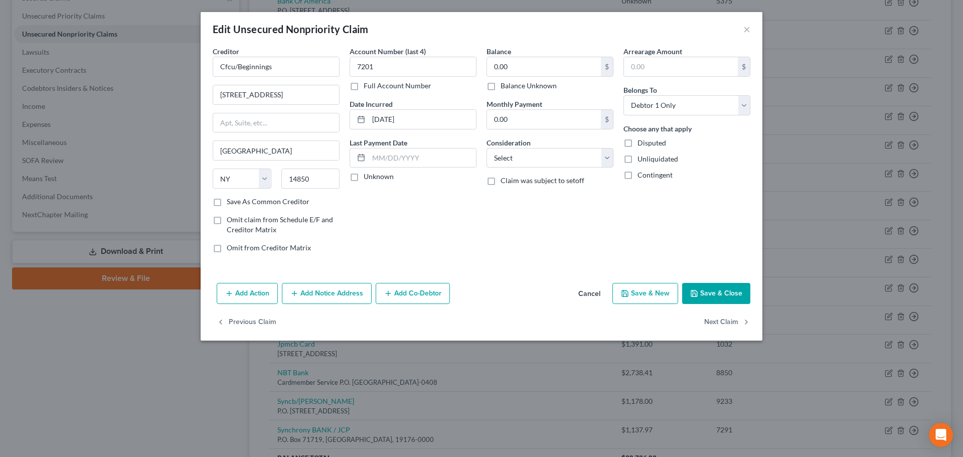
click at [500, 88] on label "Balance Unknown" at bounding box center [528, 86] width 56 height 10
click at [504, 87] on input "Balance Unknown" at bounding box center [507, 84] width 7 height 7
checkbox input "true"
click at [719, 296] on button "Save & Close" at bounding box center [716, 293] width 68 height 21
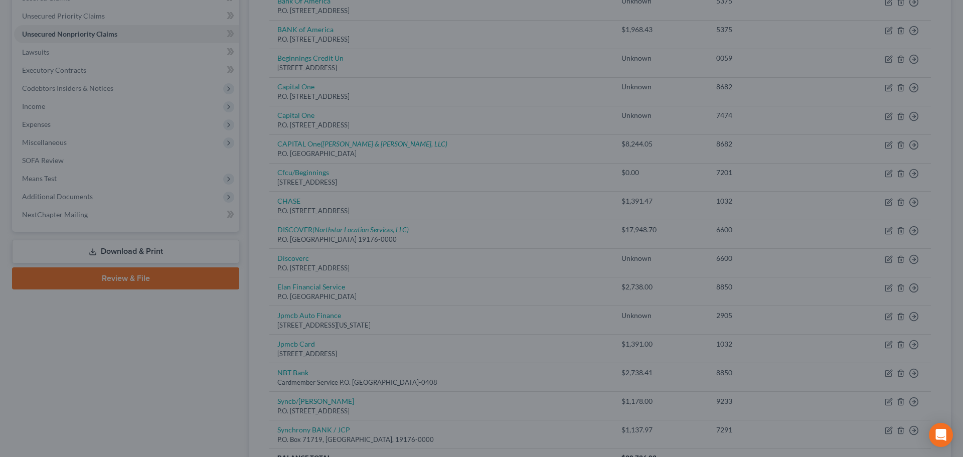
type input "0"
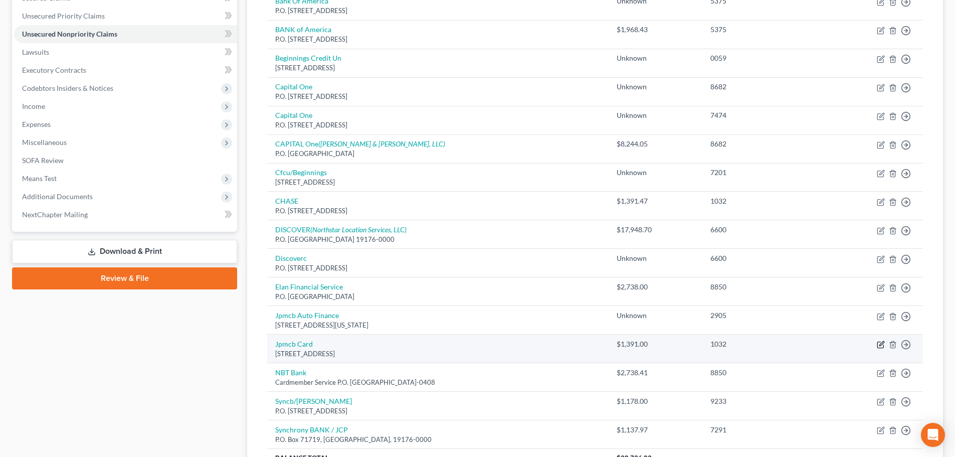
click at [878, 345] on icon "button" at bounding box center [881, 344] width 8 height 8
select select "7"
select select "0"
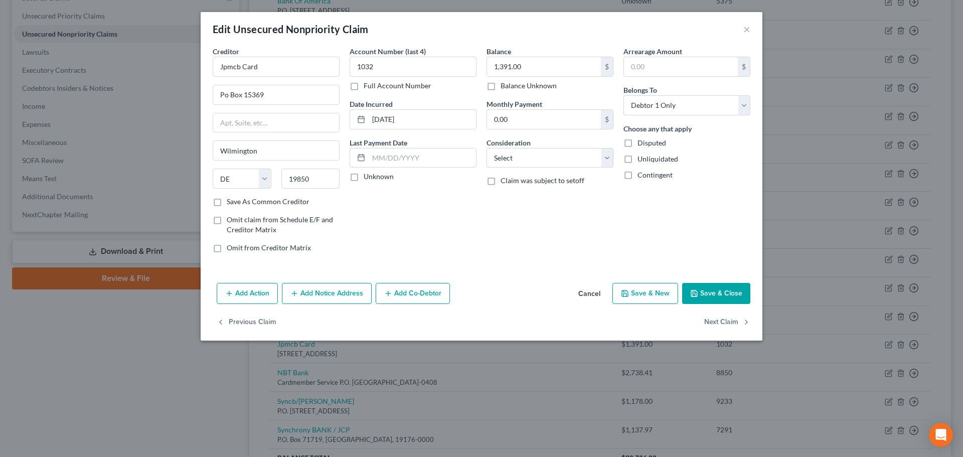
drag, startPoint x: 491, startPoint y: 85, endPoint x: 493, endPoint y: 92, distance: 6.8
click at [500, 86] on label "Balance Unknown" at bounding box center [528, 86] width 56 height 10
click at [504, 86] on input "Balance Unknown" at bounding box center [507, 84] width 7 height 7
checkbox input "true"
type input "0.00"
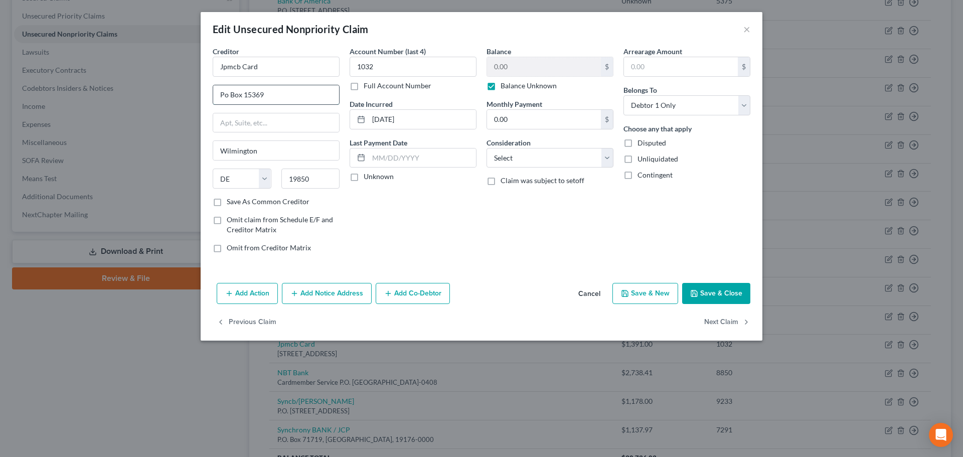
click at [241, 94] on input "Po Box 15369" at bounding box center [276, 94] width 126 height 19
paste input ".O."
type input "P.O. Box 15369"
click at [727, 293] on button "Save & Close" at bounding box center [716, 293] width 68 height 21
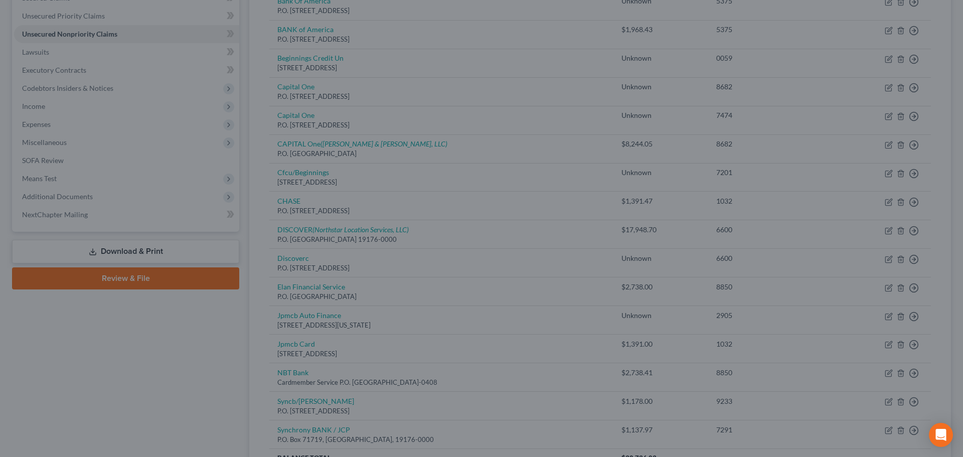
type input "0"
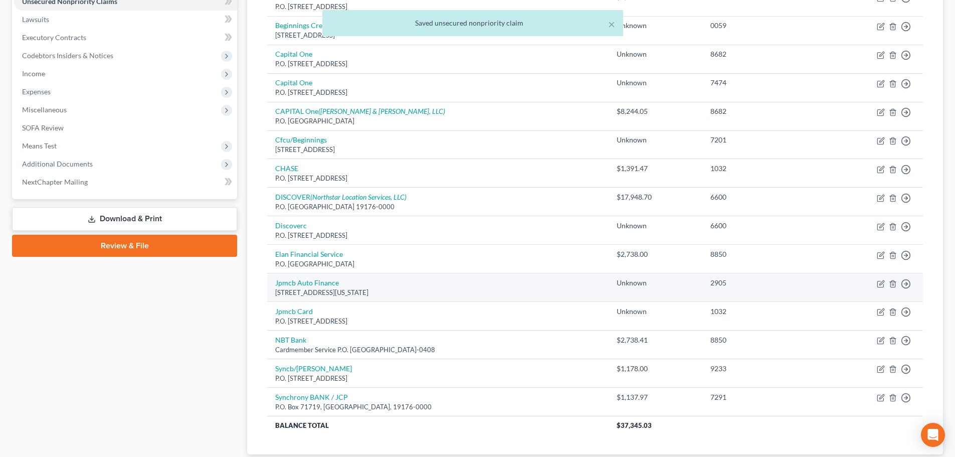
scroll to position [274, 0]
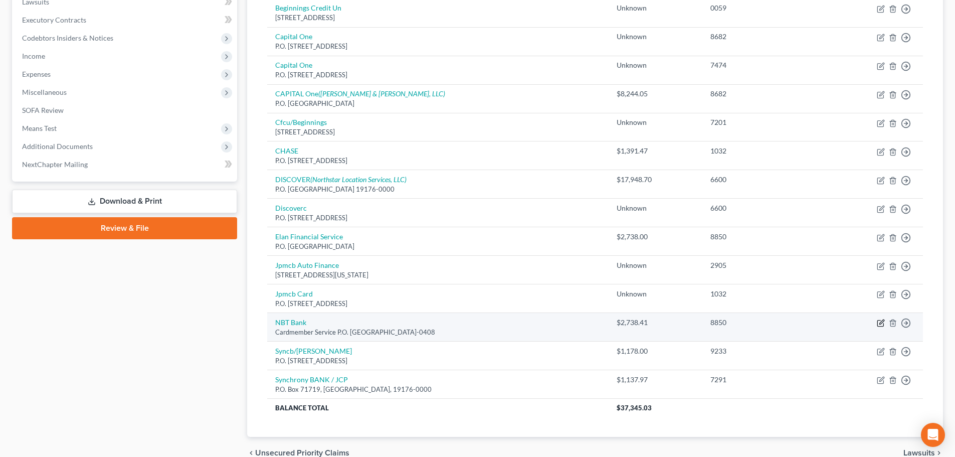
click at [882, 322] on icon "button" at bounding box center [881, 323] width 8 height 8
select select "26"
select select "0"
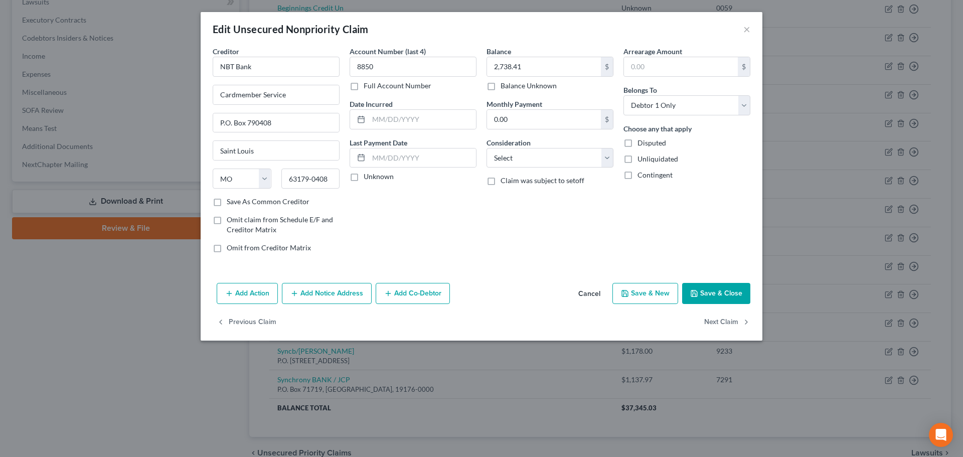
click at [500, 88] on label "Balance Unknown" at bounding box center [528, 86] width 56 height 10
click at [504, 87] on input "Balance Unknown" at bounding box center [507, 84] width 7 height 7
checkbox input "true"
type input "0.00"
click at [710, 299] on button "Save & Close" at bounding box center [716, 293] width 68 height 21
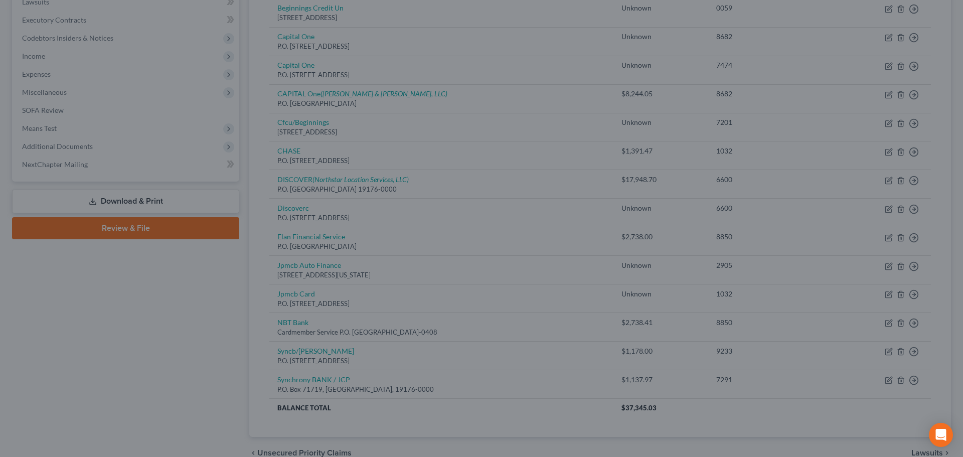
type input "0"
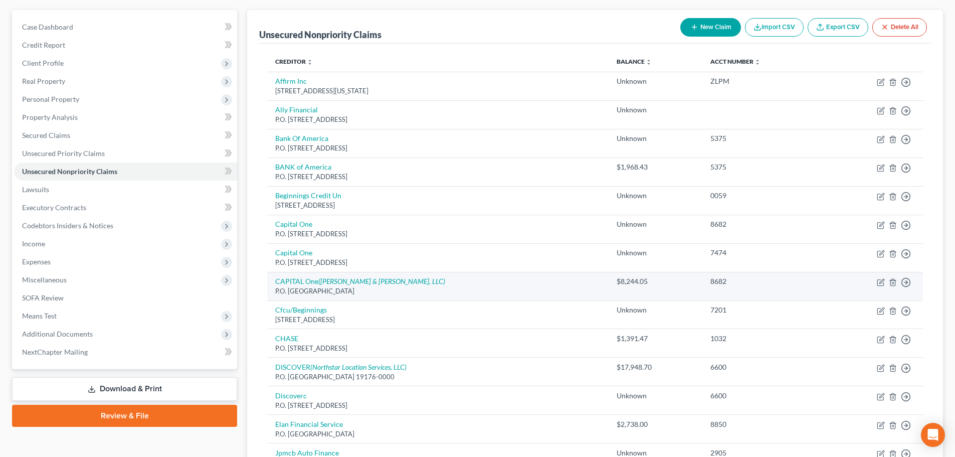
scroll to position [73, 0]
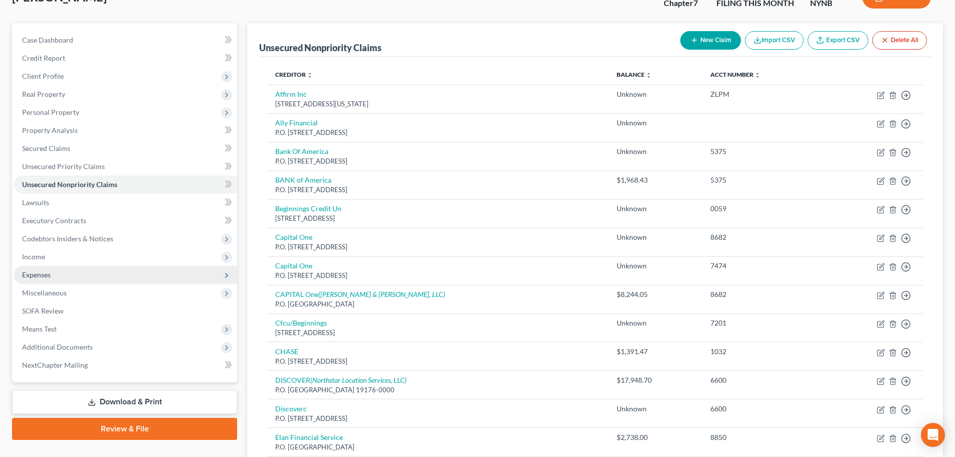
click at [35, 277] on span "Expenses" at bounding box center [36, 274] width 29 height 9
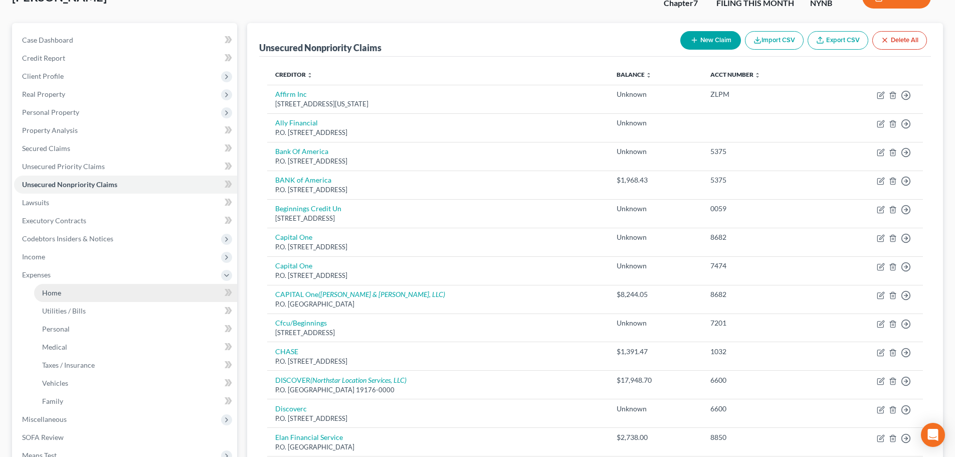
click at [54, 291] on span "Home" at bounding box center [51, 292] width 19 height 9
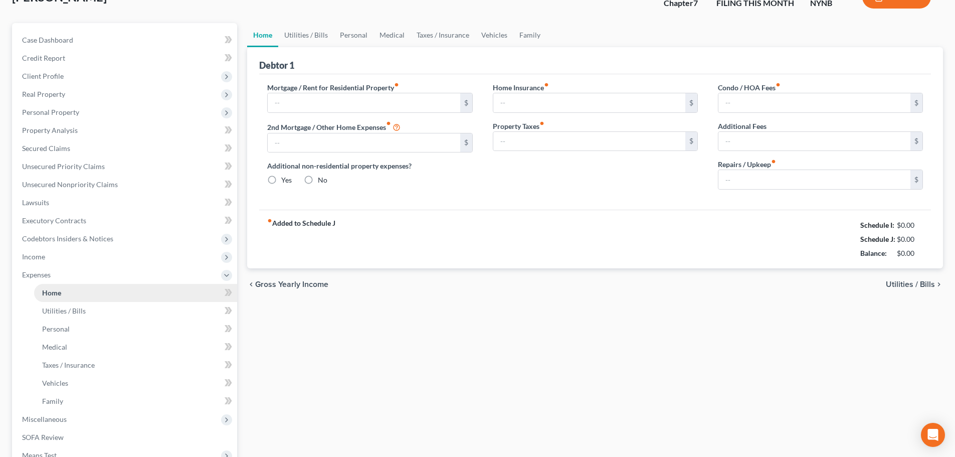
type input "0.00"
radio input "true"
type input "0.00"
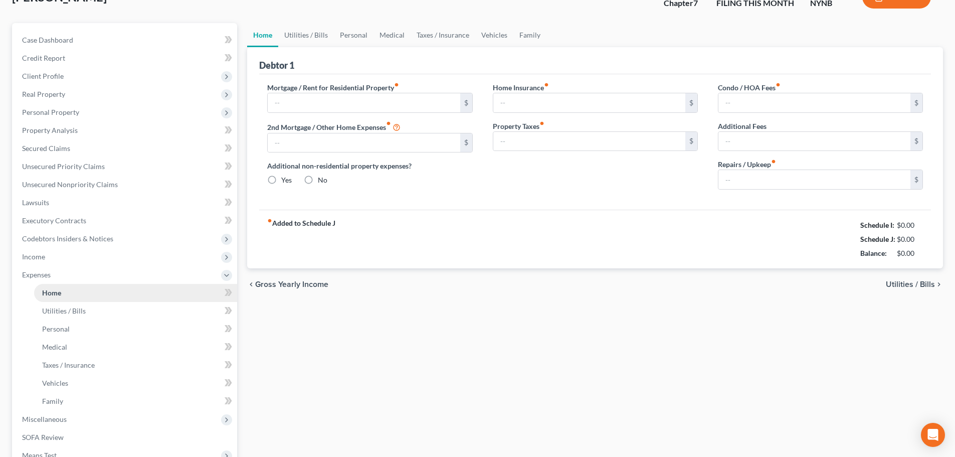
type input "0.00"
type input "150.00"
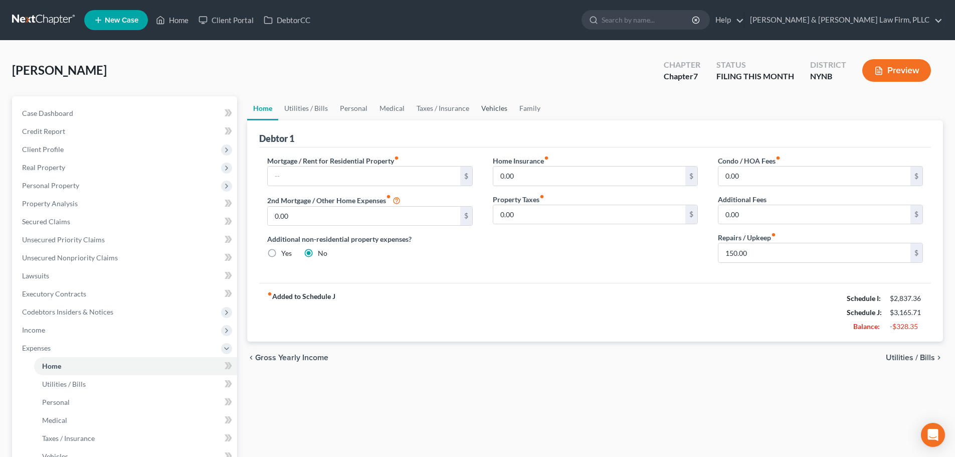
click at [492, 108] on link "Vehicles" at bounding box center [494, 108] width 38 height 24
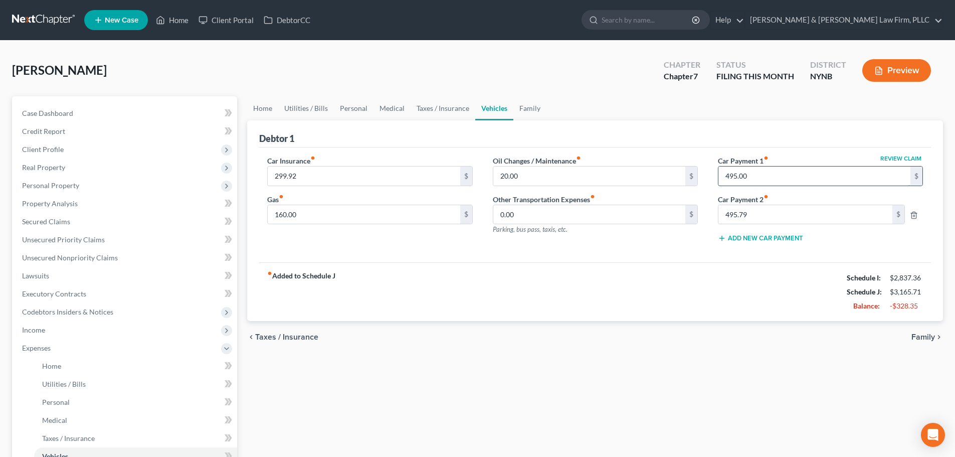
paste input "79"
type input "495.79"
click at [762, 219] on input "495.79" at bounding box center [806, 214] width 174 height 19
click at [914, 215] on line "button" at bounding box center [914, 216] width 0 height 2
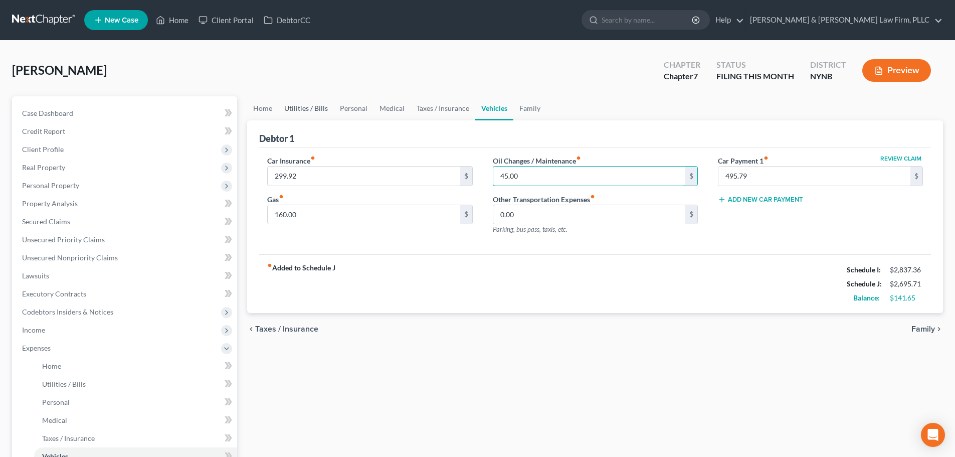
type input "45.00"
click at [313, 108] on link "Utilities / Bills" at bounding box center [306, 108] width 56 height 24
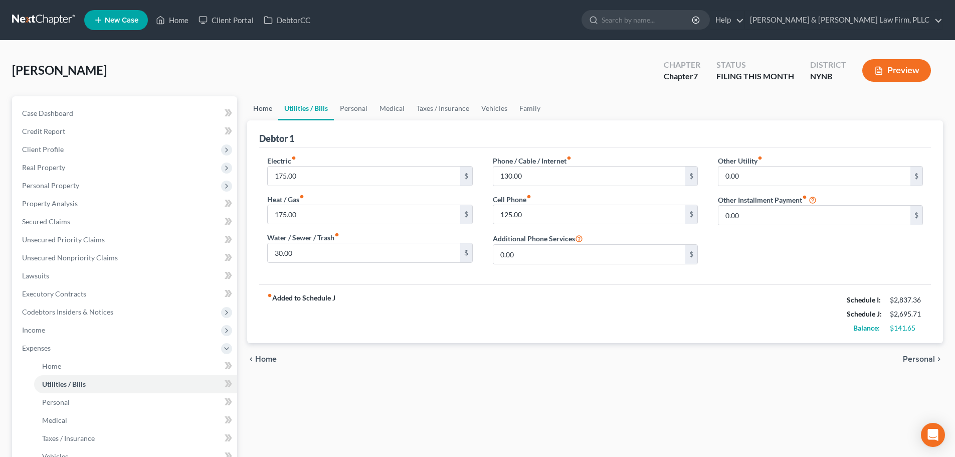
click at [261, 110] on link "Home" at bounding box center [262, 108] width 31 height 24
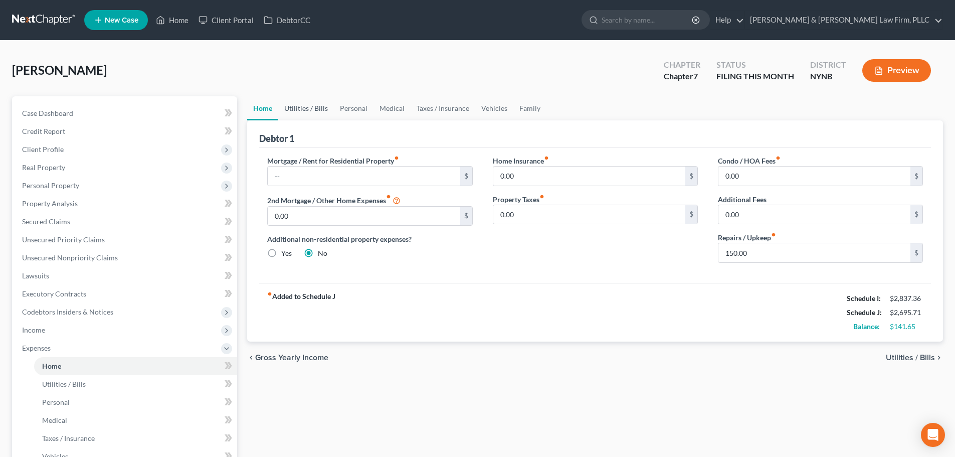
click at [303, 108] on link "Utilities / Bills" at bounding box center [306, 108] width 56 height 24
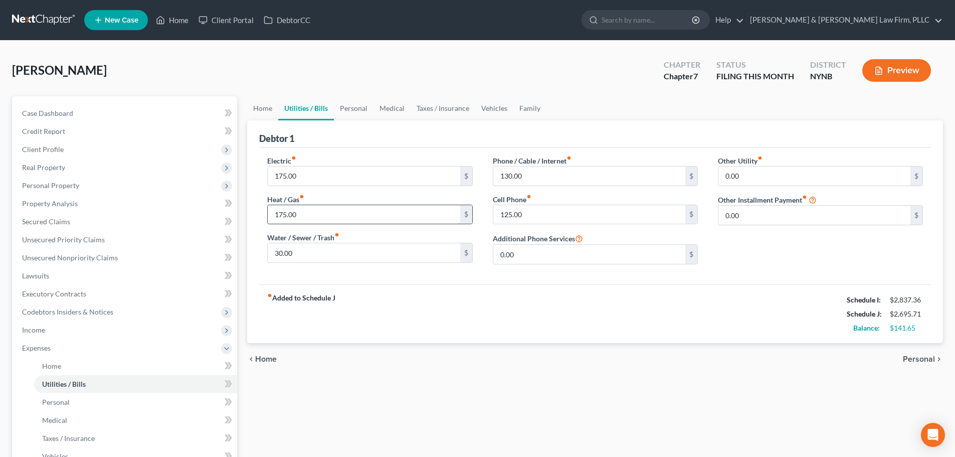
click at [274, 215] on input "175.00" at bounding box center [364, 214] width 192 height 19
click at [496, 219] on input "125.00" at bounding box center [589, 214] width 192 height 19
type input "155.00"
click at [270, 213] on input "175.00" at bounding box center [364, 214] width 192 height 19
type input "115.00"
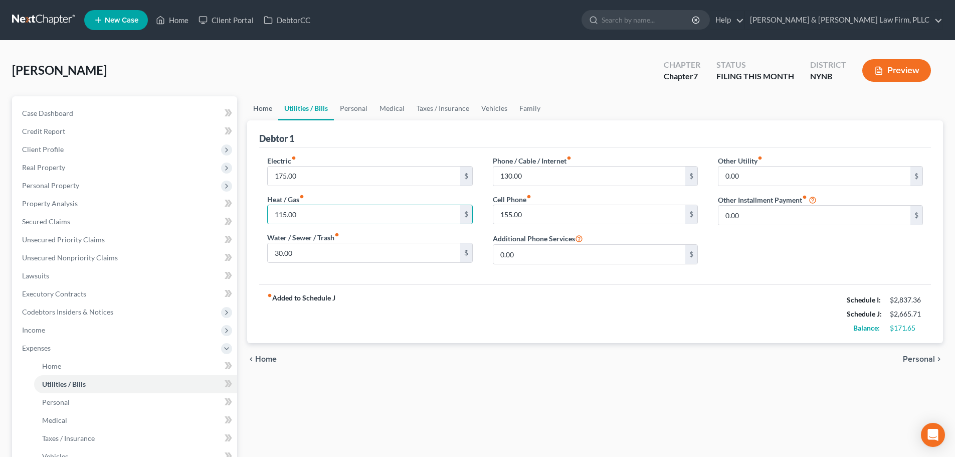
click at [267, 109] on link "Home" at bounding box center [262, 108] width 31 height 24
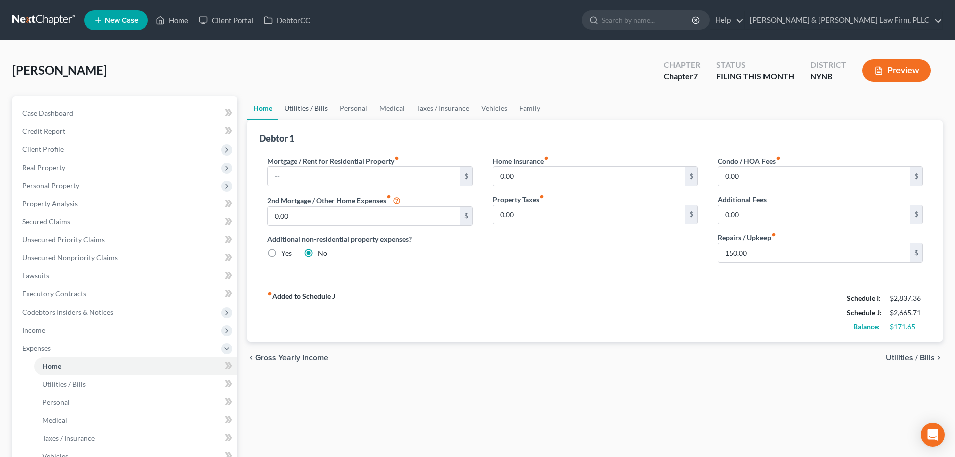
click at [293, 109] on link "Utilities / Bills" at bounding box center [306, 108] width 56 height 24
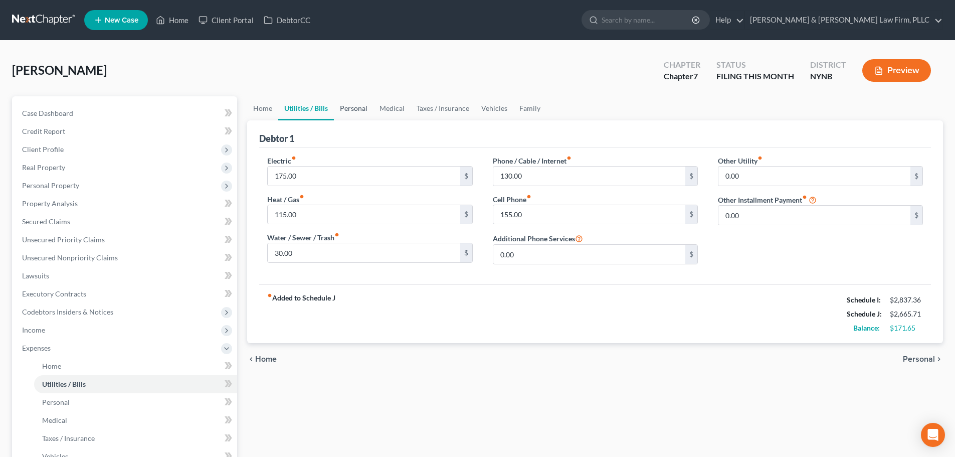
click at [349, 108] on link "Personal" at bounding box center [354, 108] width 40 height 24
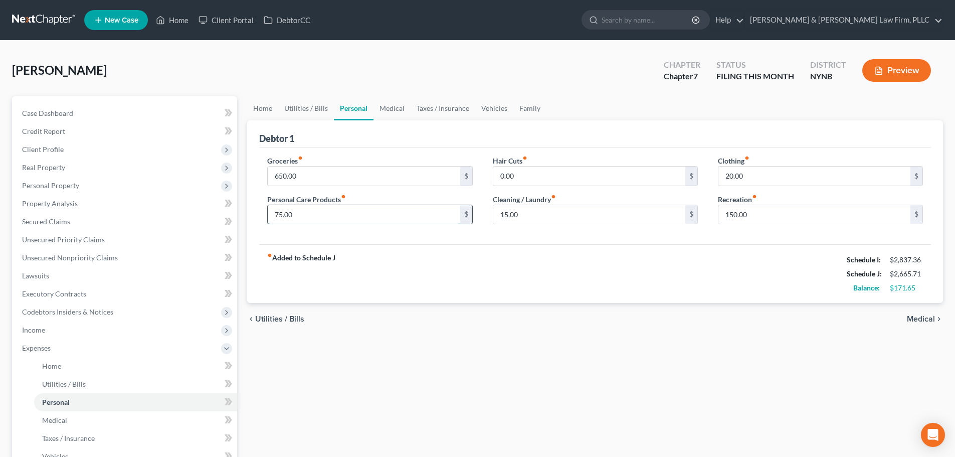
click at [319, 221] on input "75.00" at bounding box center [364, 214] width 192 height 19
type input "115.00"
click at [389, 107] on link "Medical" at bounding box center [392, 108] width 37 height 24
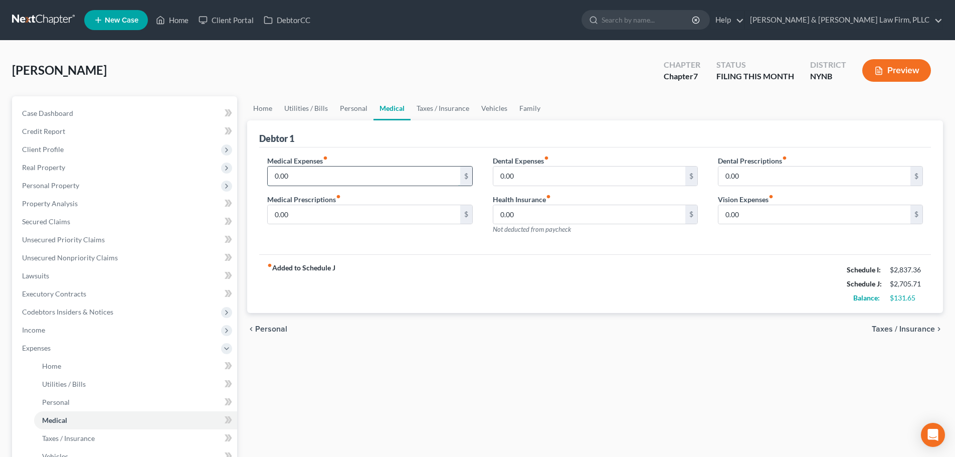
click at [353, 177] on input "0.00" at bounding box center [364, 175] width 192 height 19
type input "50.00"
click at [453, 106] on link "Taxes / Insurance" at bounding box center [443, 108] width 65 height 24
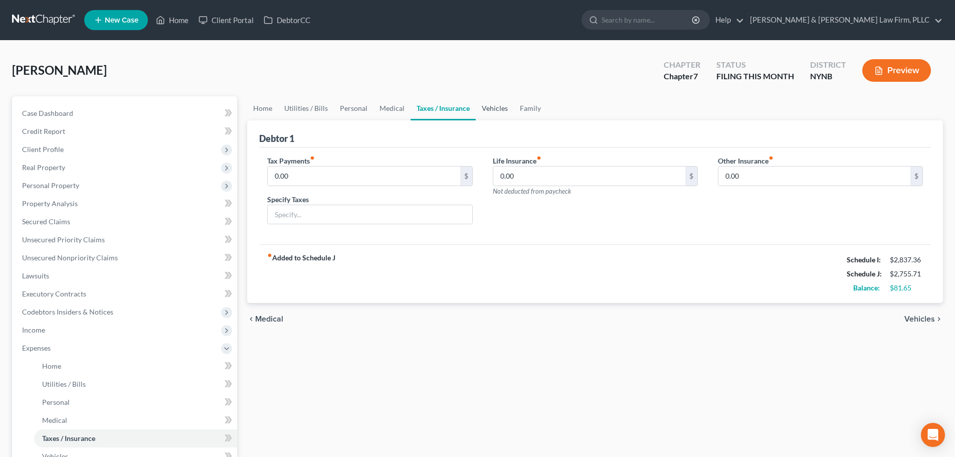
click at [484, 107] on link "Vehicles" at bounding box center [495, 108] width 38 height 24
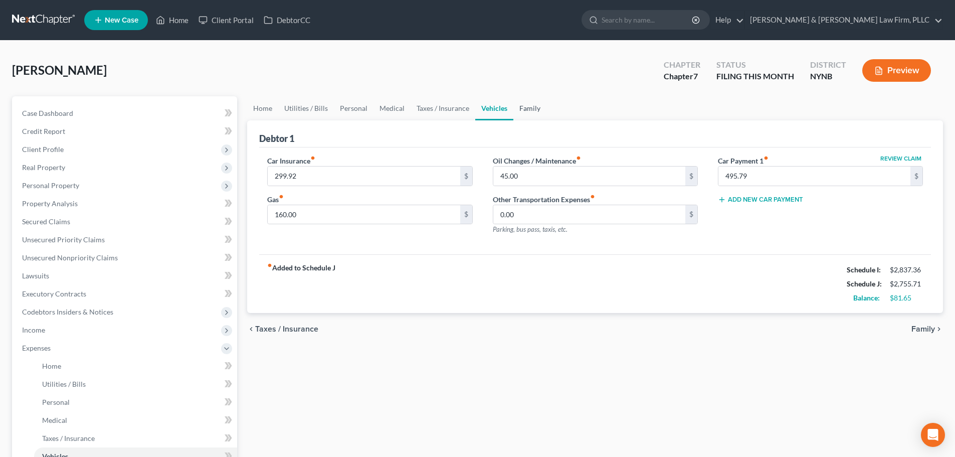
click at [527, 108] on link "Family" at bounding box center [529, 108] width 33 height 24
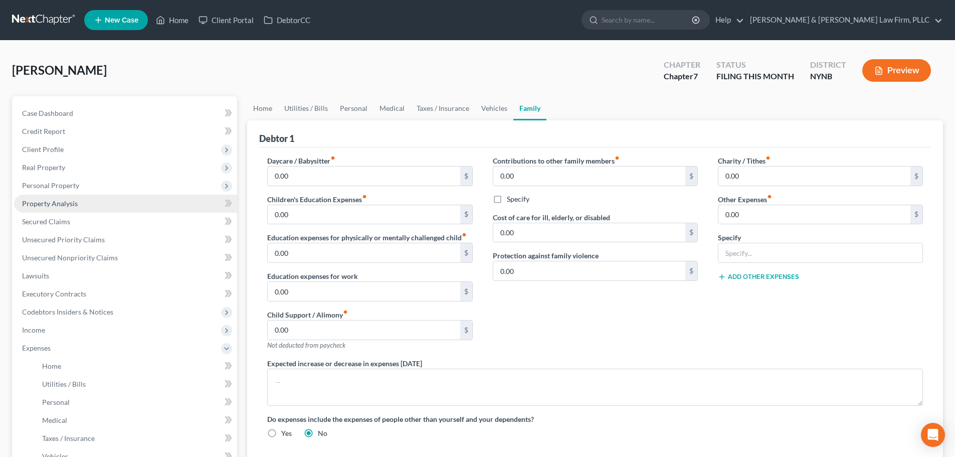
click at [66, 204] on span "Property Analysis" at bounding box center [50, 203] width 56 height 9
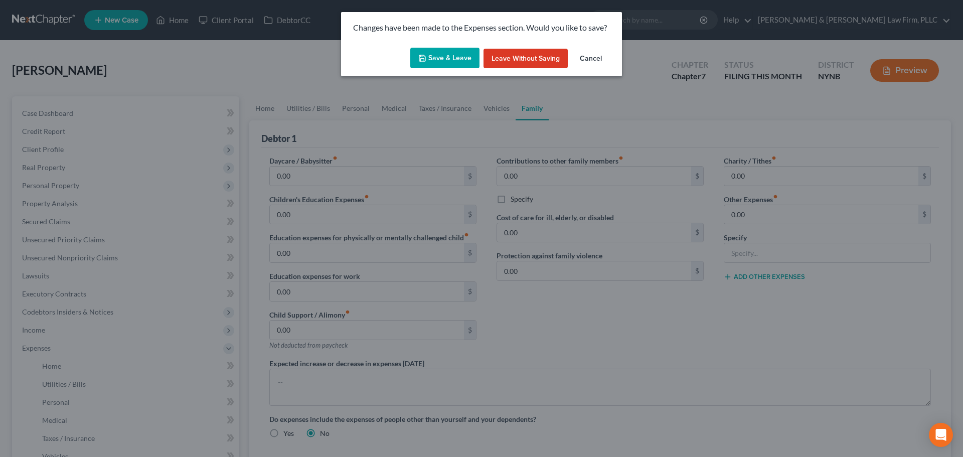
click at [451, 54] on button "Save & Leave" at bounding box center [444, 58] width 69 height 21
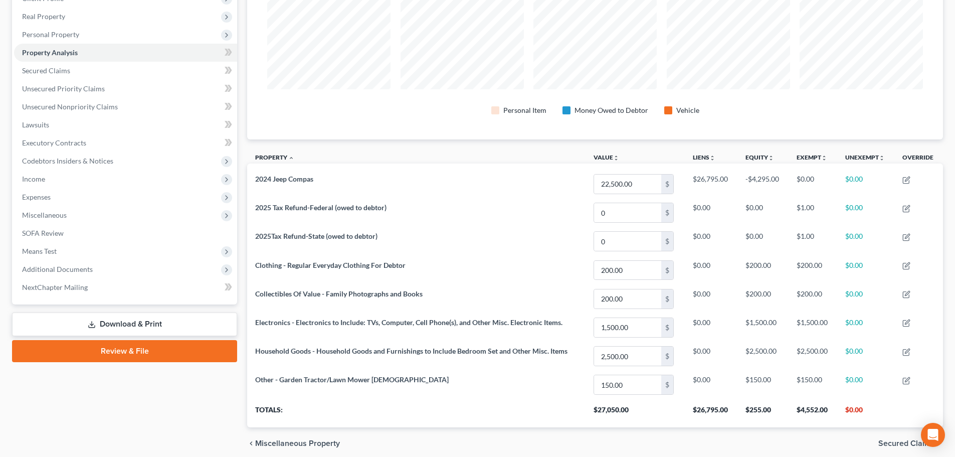
scroll to position [192, 0]
